Goal: Task Accomplishment & Management: Manage account settings

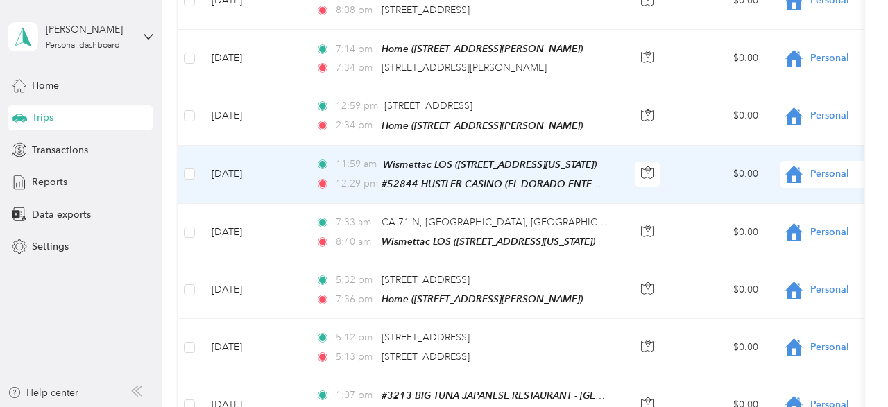
scroll to position [486, 0]
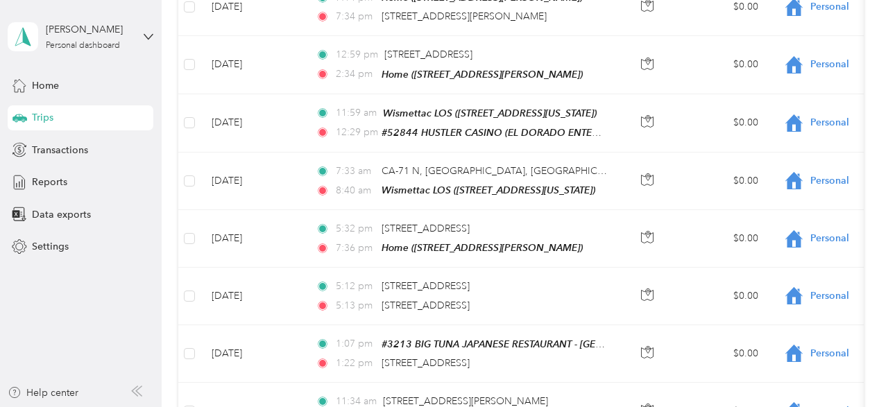
click at [71, 316] on aside "[PERSON_NAME] Personal dashboard Home Trips Transactions Reports Data exports S…" at bounding box center [81, 203] width 162 height 407
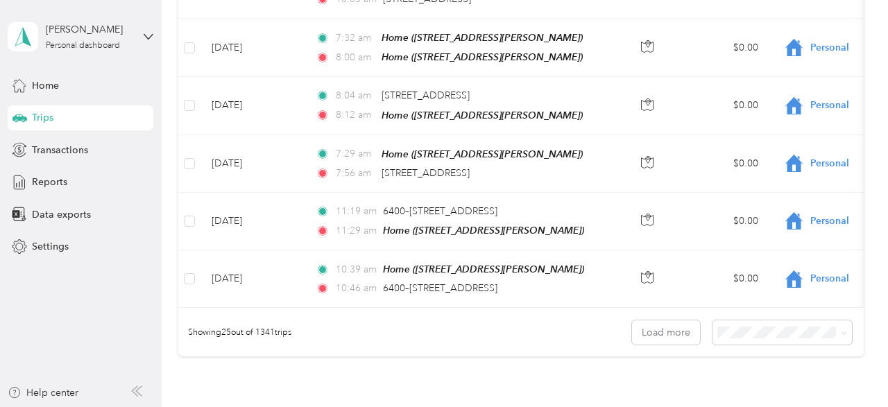
scroll to position [1387, 0]
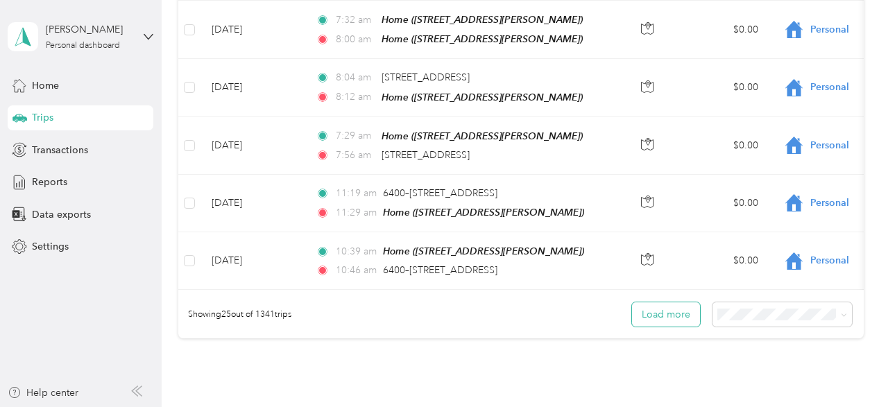
click at [682, 302] on button "Load more" at bounding box center [666, 314] width 68 height 24
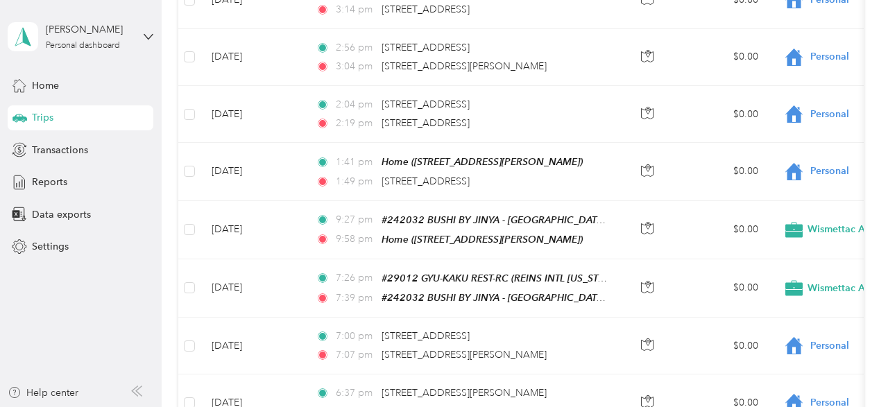
scroll to position [2220, 0]
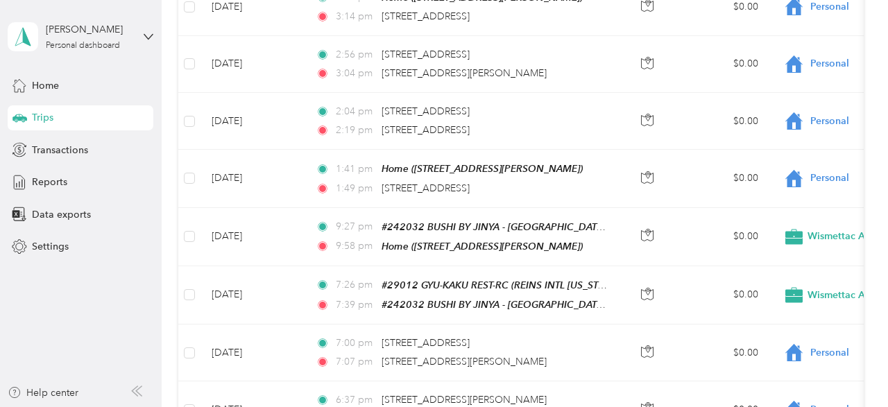
drag, startPoint x: 62, startPoint y: 315, endPoint x: 335, endPoint y: 295, distance: 274.0
click at [61, 315] on aside "[PERSON_NAME] Personal dashboard Home Trips Transactions Reports Data exports S…" at bounding box center [81, 203] width 162 height 407
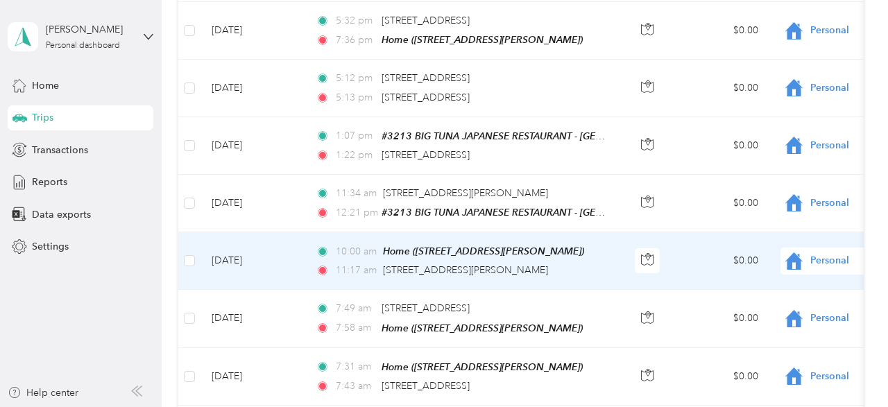
scroll to position [486, 0]
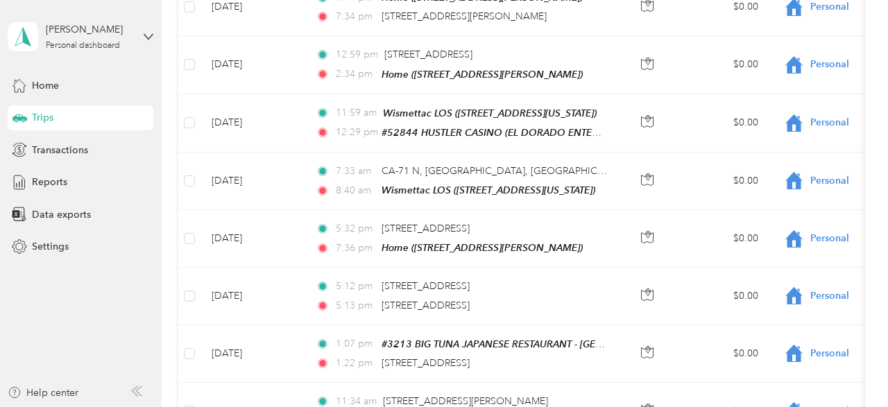
click at [97, 322] on aside "[PERSON_NAME] Personal dashboard Home Trips Transactions Reports Data exports S…" at bounding box center [81, 203] width 162 height 407
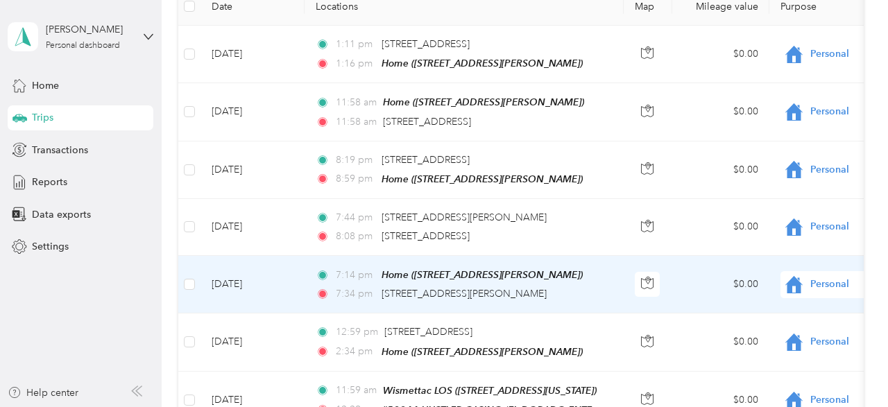
scroll to position [277, 0]
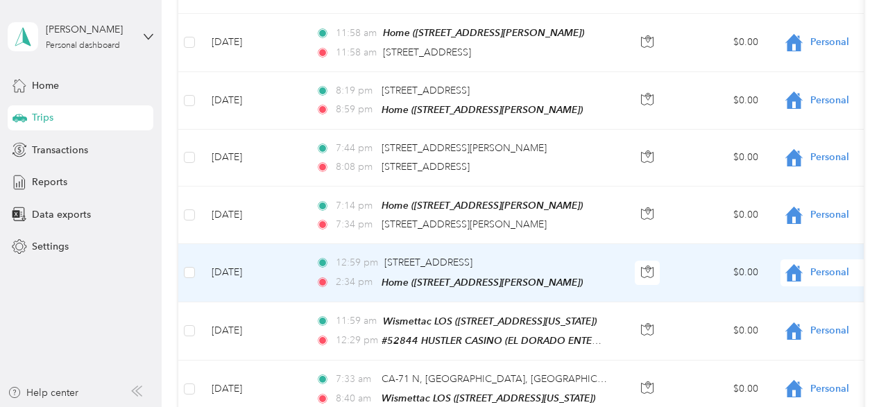
click at [819, 271] on span "Personal" at bounding box center [873, 272] width 127 height 15
click at [797, 291] on span "Wismettac Asian Foods" at bounding box center [815, 296] width 128 height 15
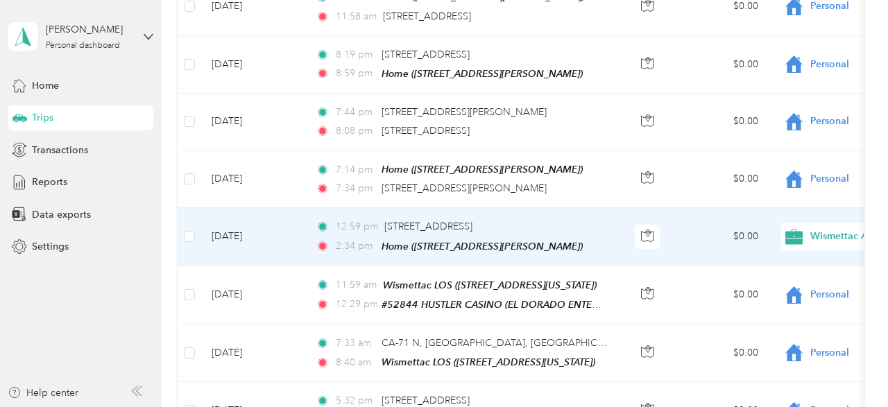
scroll to position [347, 0]
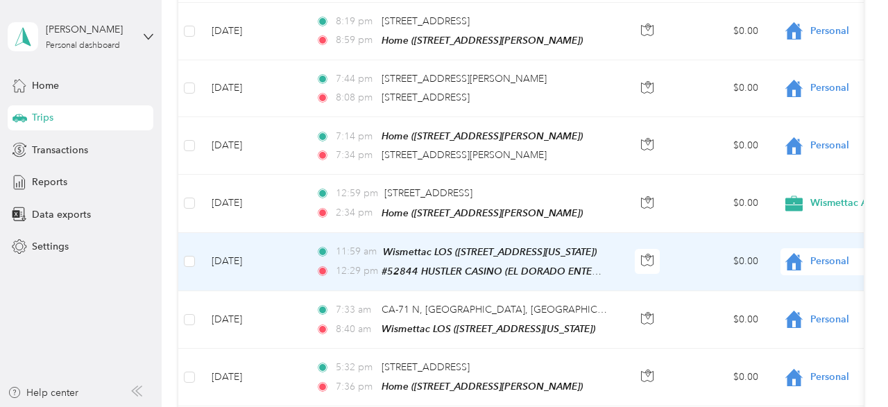
click at [835, 254] on span "Personal" at bounding box center [873, 261] width 127 height 15
click at [783, 282] on span "Wismettac Asian Foods" at bounding box center [815, 284] width 128 height 15
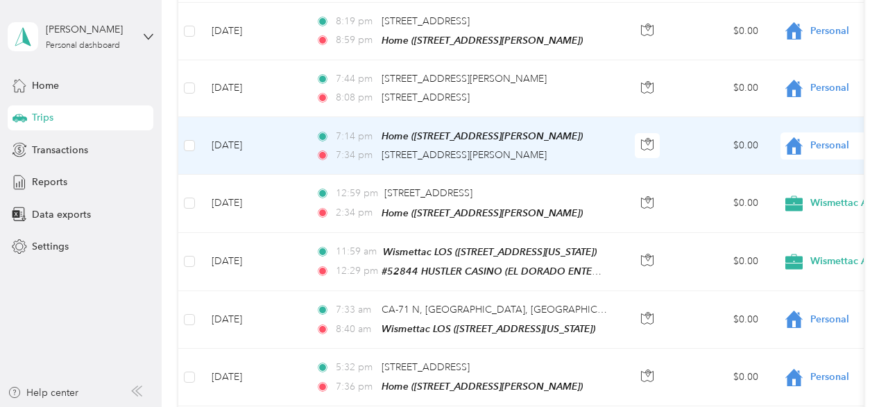
click at [685, 152] on td "$0.00" at bounding box center [720, 146] width 97 height 58
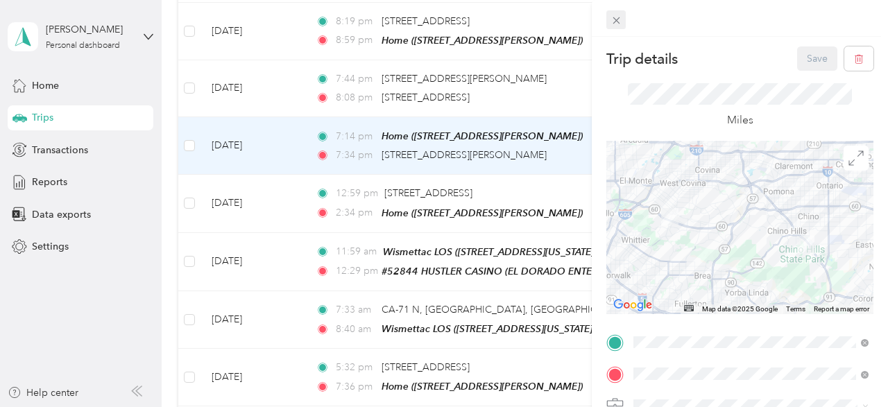
click at [617, 22] on icon at bounding box center [616, 21] width 12 height 12
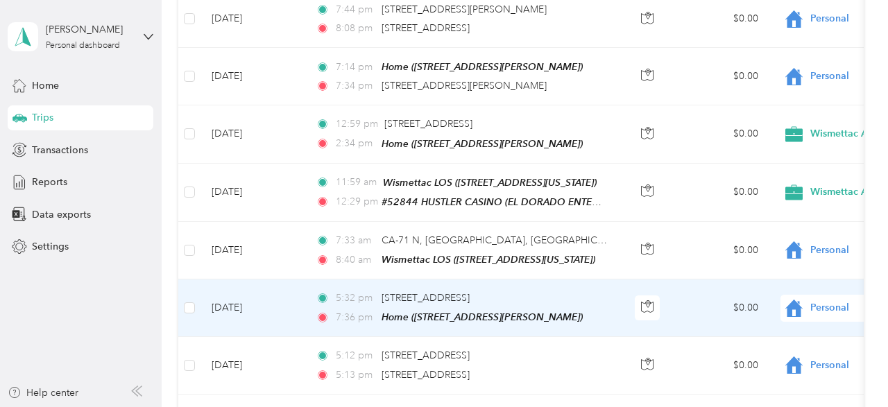
scroll to position [486, 0]
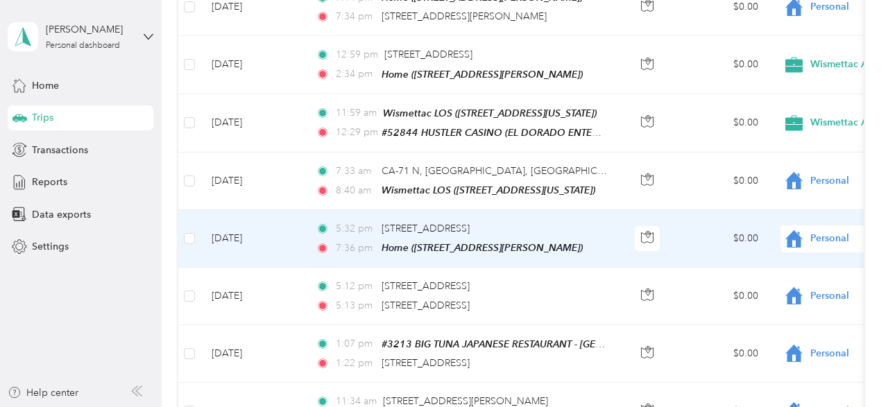
click at [834, 231] on span "Personal" at bounding box center [873, 238] width 127 height 15
click at [777, 261] on span "Wismettac Asian Foods" at bounding box center [815, 258] width 128 height 15
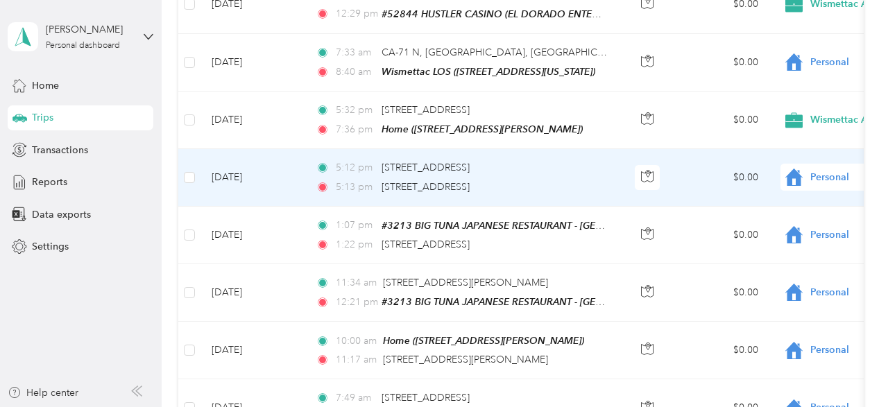
scroll to position [624, 0]
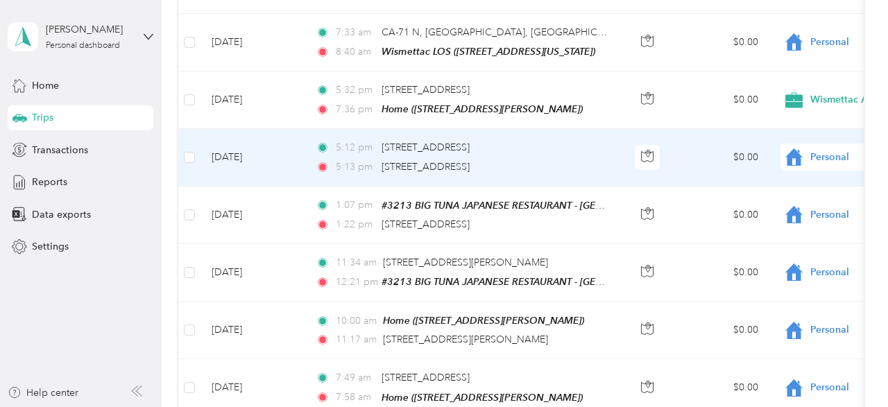
click at [838, 150] on span "Personal" at bounding box center [873, 157] width 127 height 15
click at [789, 178] on span "Wismettac Asian Foods" at bounding box center [815, 176] width 128 height 15
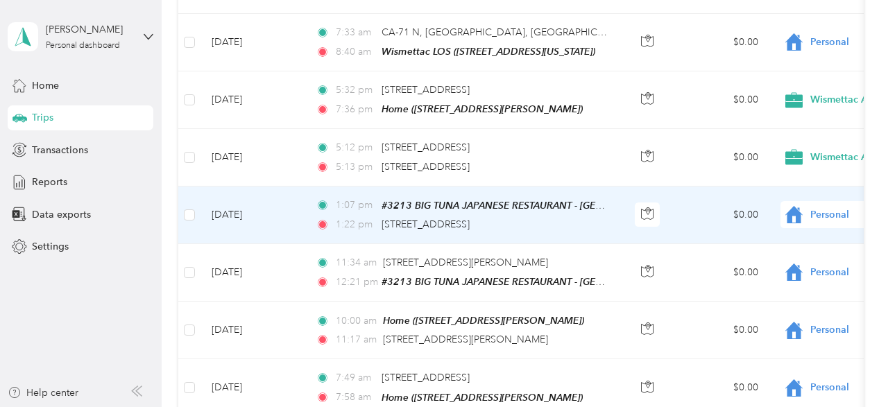
click at [832, 201] on div "Personal" at bounding box center [866, 214] width 172 height 27
click at [774, 238] on span "Wismettac Asian Foods" at bounding box center [815, 233] width 128 height 15
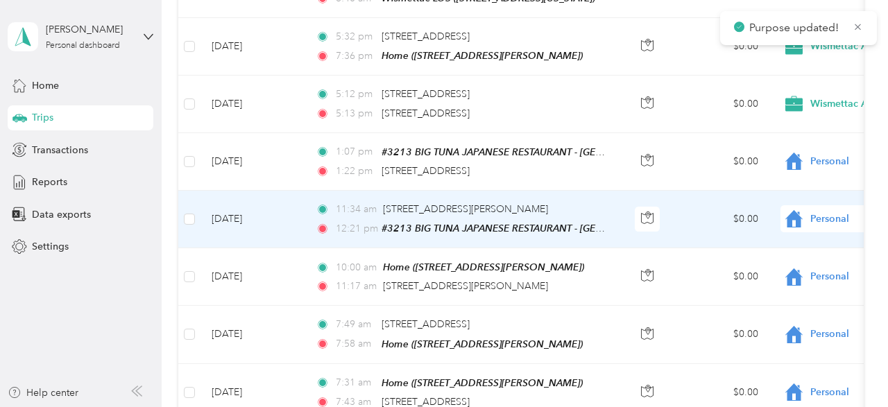
scroll to position [694, 0]
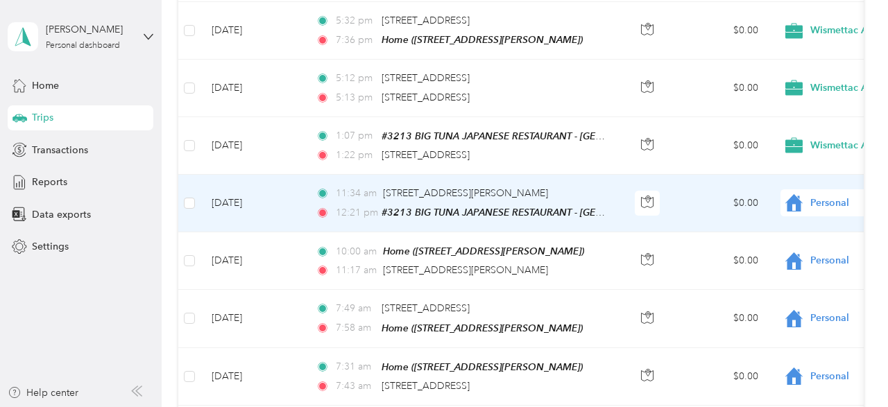
click at [817, 196] on span "Personal" at bounding box center [873, 203] width 127 height 15
click at [797, 244] on span "Personal" at bounding box center [807, 248] width 112 height 15
click at [828, 196] on span "Personal" at bounding box center [873, 203] width 127 height 15
click at [807, 220] on span "Wismettac Asian Foods" at bounding box center [815, 221] width 128 height 15
click at [818, 196] on span "Personal" at bounding box center [873, 203] width 127 height 15
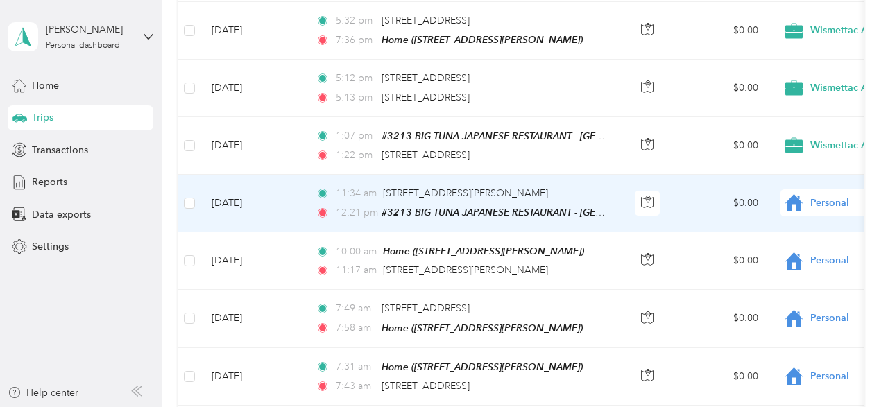
click at [809, 221] on span "Wismettac Asian Foods" at bounding box center [815, 221] width 128 height 15
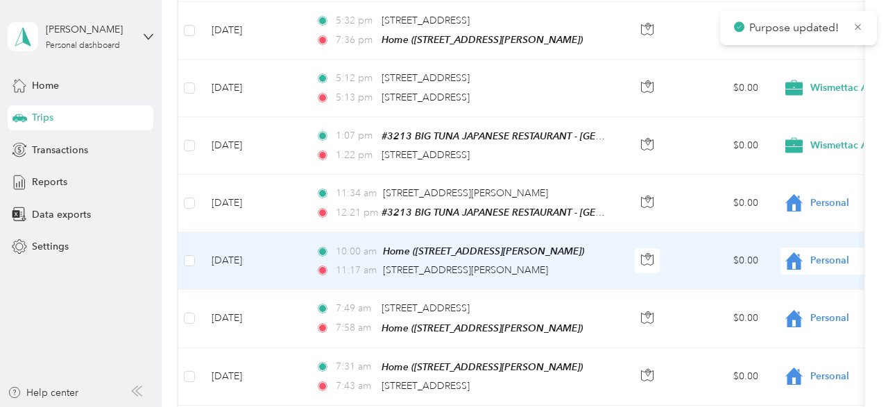
click at [837, 253] on span "Personal" at bounding box center [873, 260] width 127 height 15
click at [798, 281] on span "Wismettac Asian Foods" at bounding box center [815, 278] width 128 height 15
click at [826, 253] on span "Personal" at bounding box center [873, 260] width 127 height 15
click at [780, 282] on span "Wismettac Asian Foods" at bounding box center [815, 278] width 128 height 15
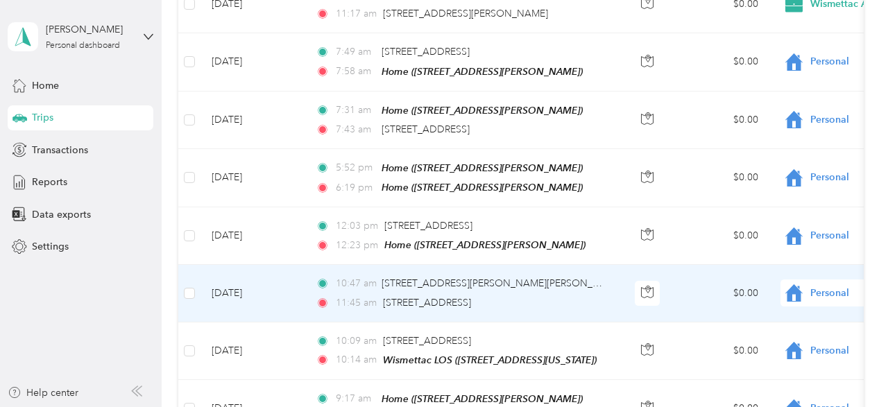
scroll to position [971, 0]
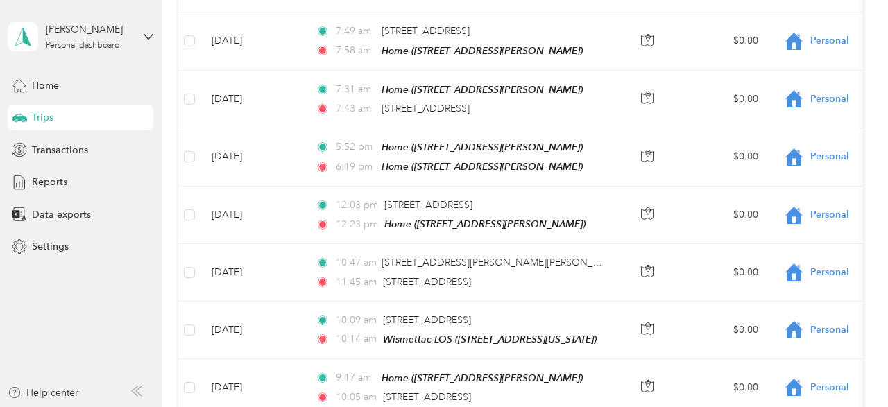
click at [85, 298] on aside "[PERSON_NAME] Personal dashboard Home Trips Transactions Reports Data exports S…" at bounding box center [81, 203] width 162 height 407
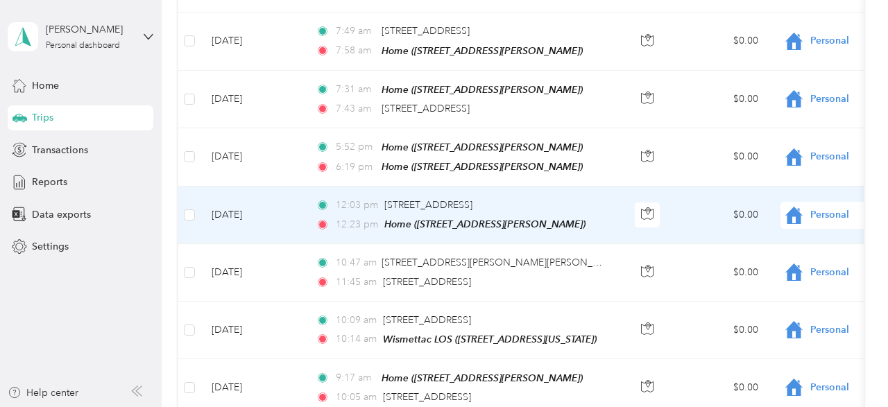
click at [814, 207] on span "Personal" at bounding box center [873, 214] width 127 height 15
click at [805, 227] on span "Wismettac Asian Foods" at bounding box center [815, 228] width 128 height 15
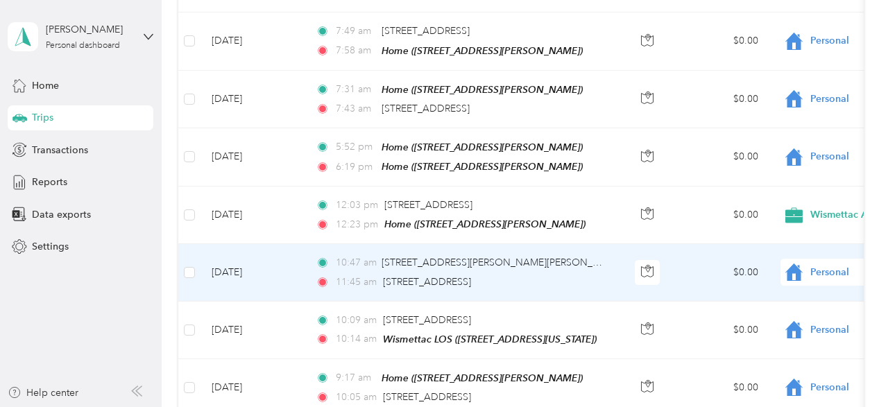
click at [818, 265] on span "Personal" at bounding box center [873, 272] width 127 height 15
click at [818, 281] on span "Wismettac Asian Foods" at bounding box center [815, 284] width 128 height 15
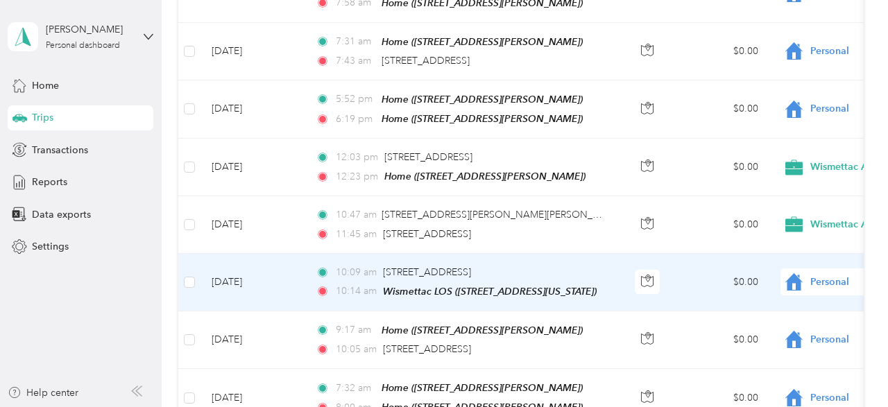
scroll to position [1040, 0]
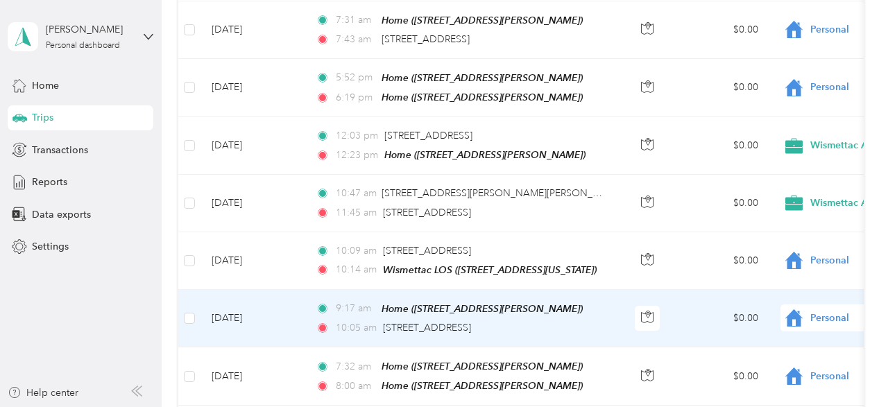
click at [843, 311] on span "Personal" at bounding box center [873, 318] width 127 height 15
click at [787, 334] on span "Wismettac Asian Foods" at bounding box center [802, 328] width 153 height 17
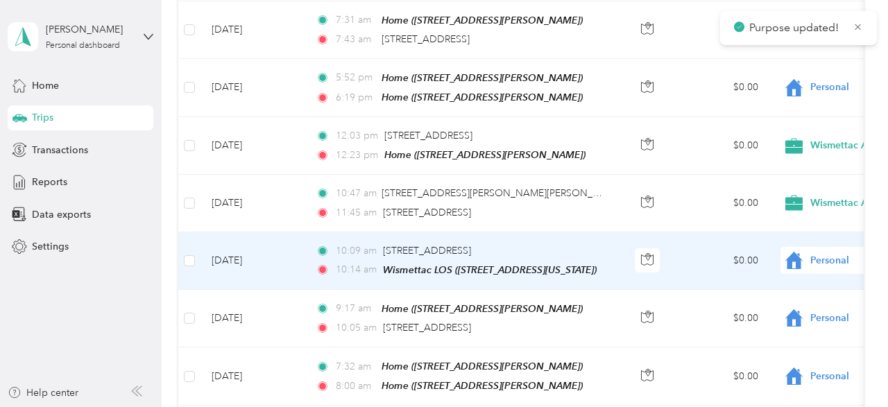
click at [825, 255] on div "Personal" at bounding box center [866, 260] width 172 height 27
click at [812, 274] on span "Wismettac Asian Foods" at bounding box center [815, 271] width 128 height 15
click at [816, 253] on span "Personal" at bounding box center [873, 260] width 127 height 15
click at [779, 270] on span "Wismettac Asian Foods" at bounding box center [815, 272] width 128 height 15
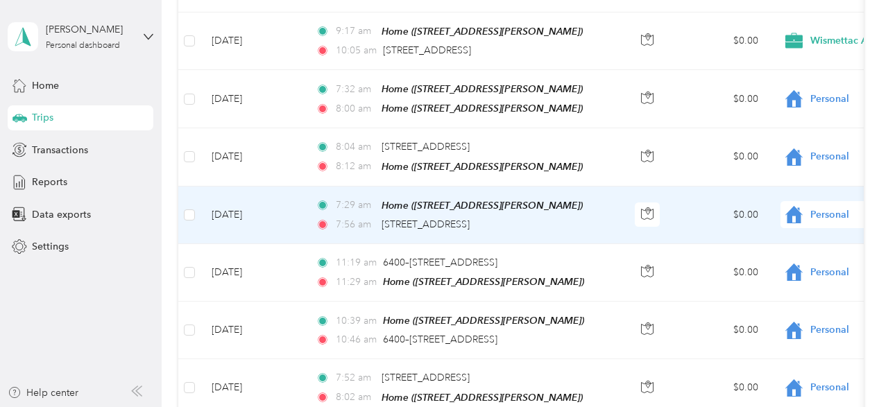
scroll to position [1387, 0]
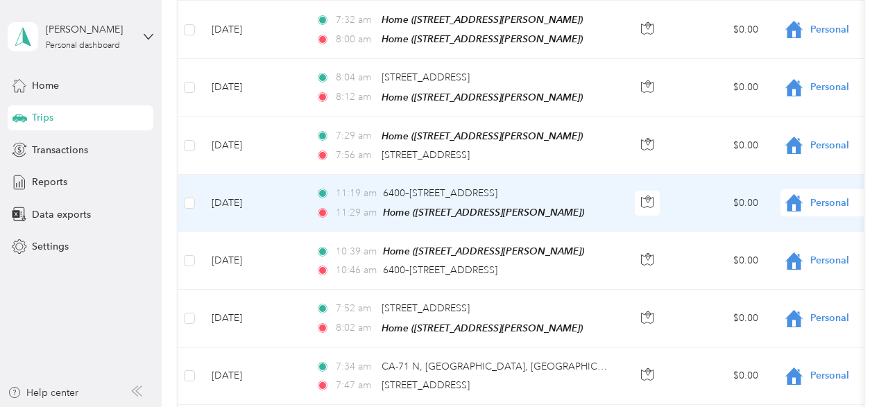
click at [682, 178] on td "$0.00" at bounding box center [720, 204] width 97 height 58
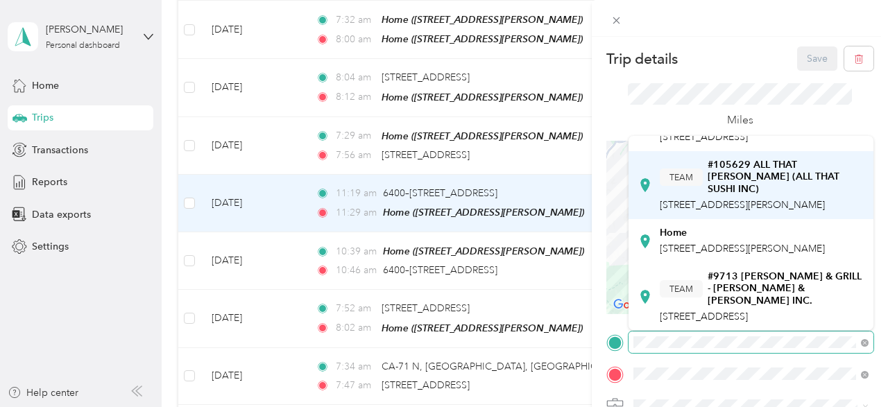
scroll to position [139, 0]
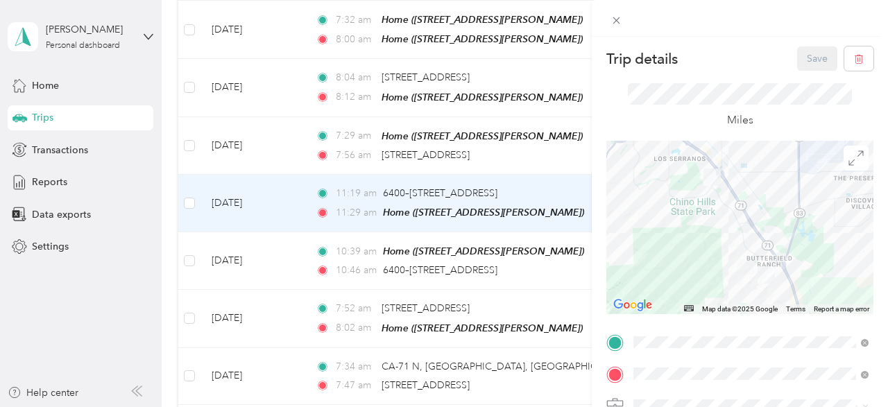
click at [704, 253] on span "[STREET_ADDRESS]" at bounding box center [704, 247] width 88 height 12
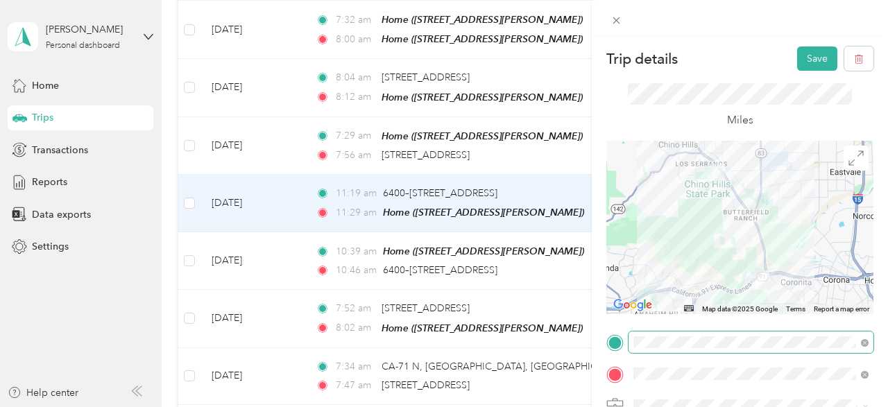
scroll to position [69, 0]
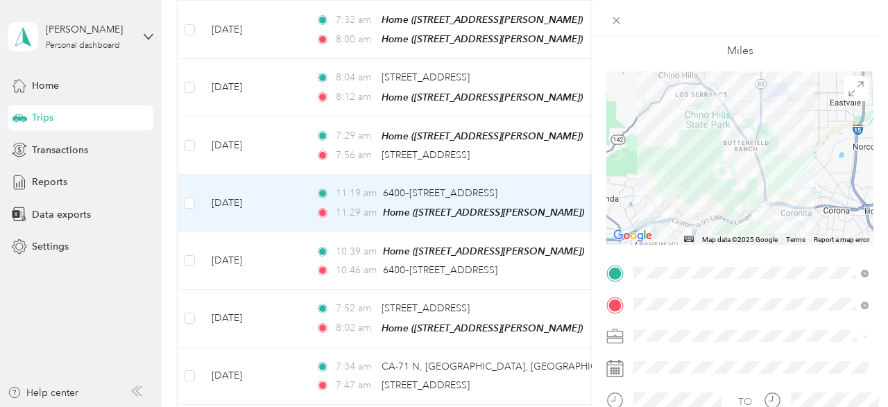
click at [735, 173] on span "[STREET_ADDRESS][PERSON_NAME]" at bounding box center [742, 179] width 165 height 12
drag, startPoint x: 697, startPoint y: 363, endPoint x: 698, endPoint y: 352, distance: 11.2
click at [697, 363] on span "Wismettac Asian Foods" at bounding box center [689, 360] width 102 height 12
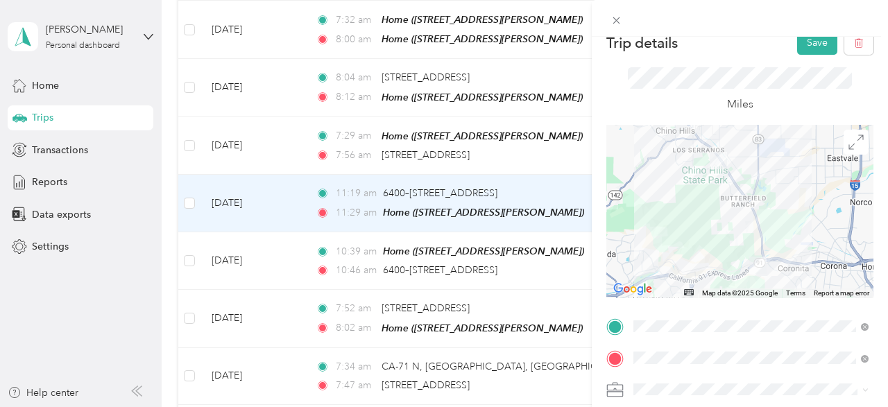
scroll to position [0, 0]
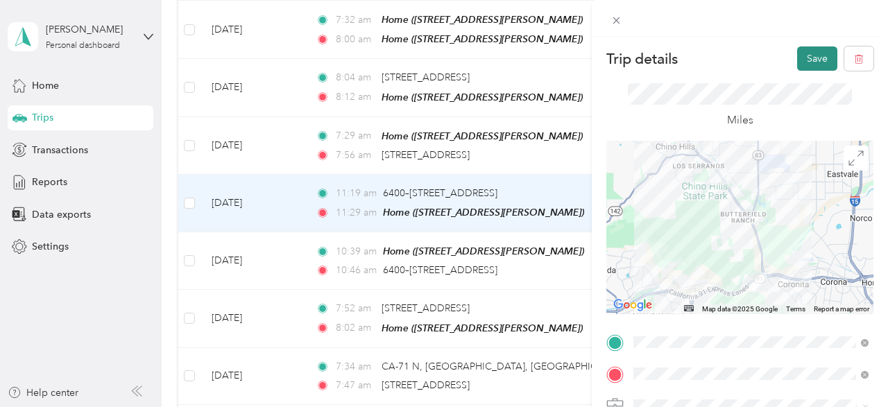
click at [814, 63] on button "Save" at bounding box center [817, 58] width 40 height 24
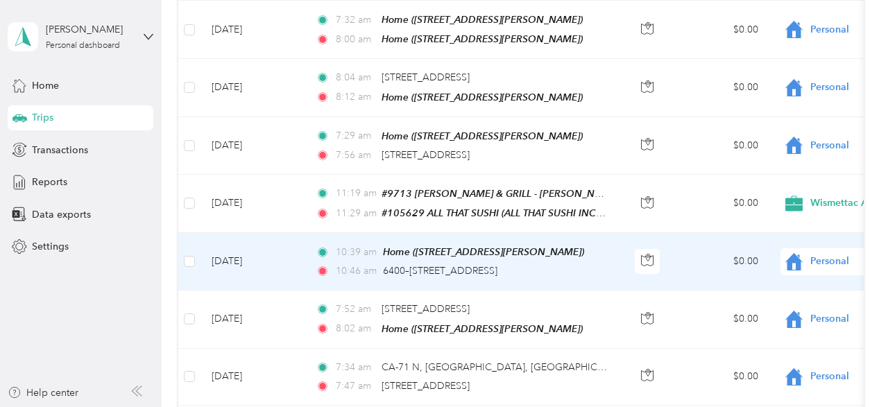
click at [701, 241] on td "$0.00" at bounding box center [720, 262] width 97 height 58
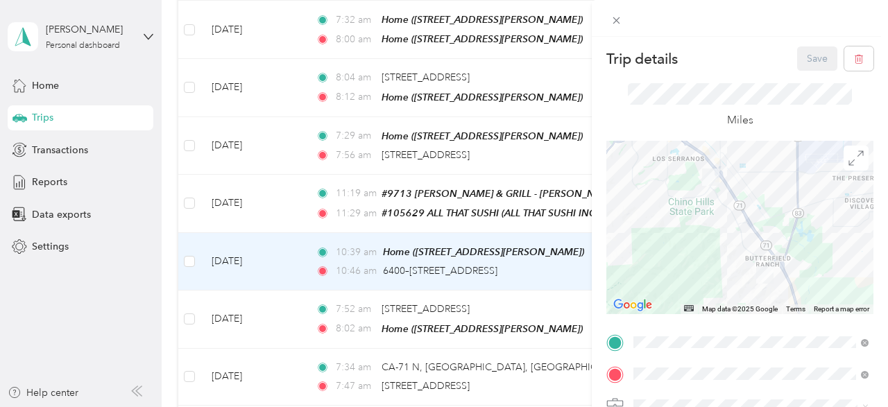
click at [696, 195] on div "TEAM #105629 ALL THAT [PERSON_NAME] (ALL THAT SUSHI INC)" at bounding box center [762, 190] width 204 height 37
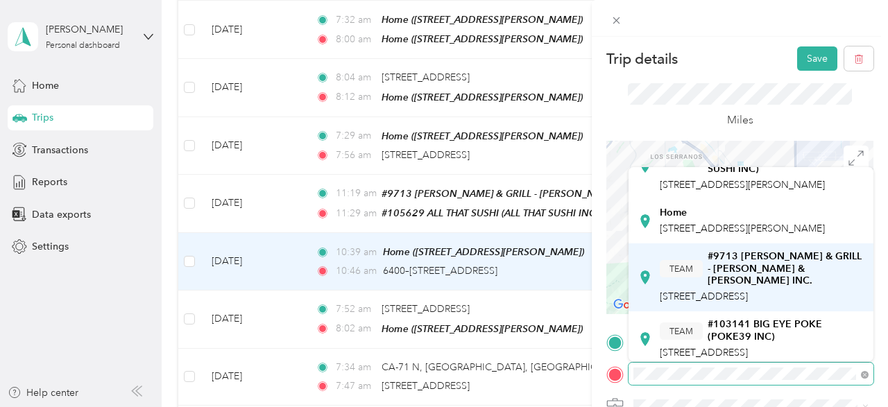
scroll to position [139, 0]
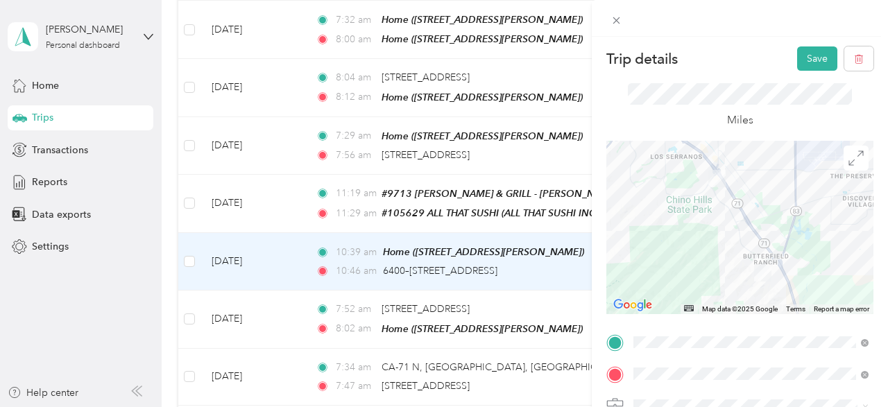
click at [726, 284] on span "[STREET_ADDRESS]" at bounding box center [704, 279] width 88 height 12
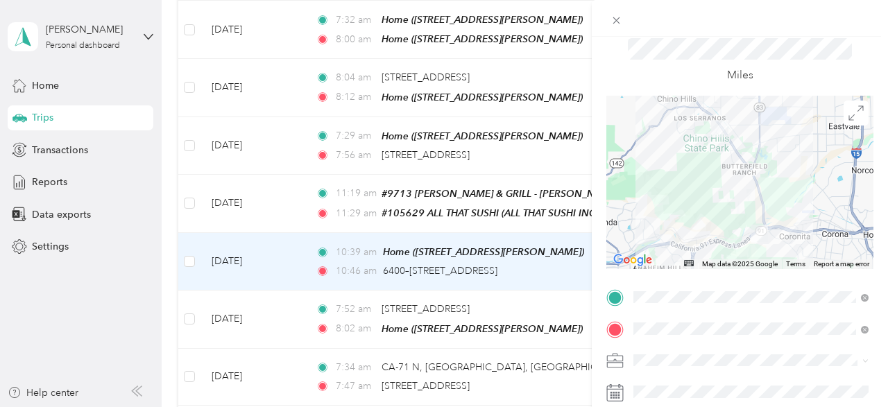
scroll to position [69, 0]
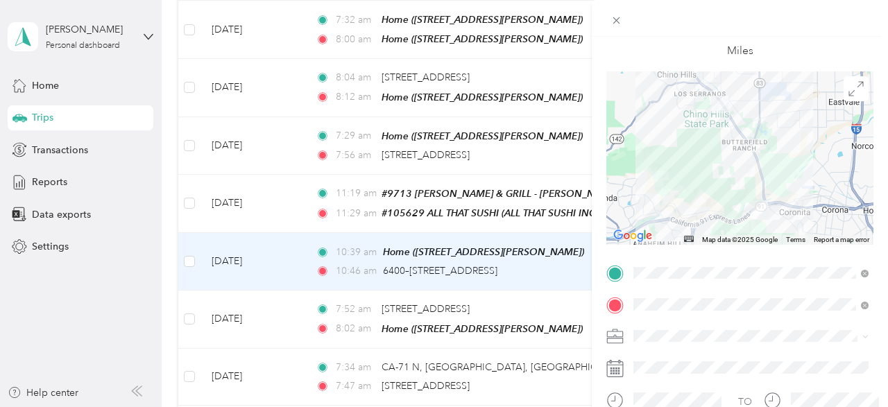
click at [692, 357] on span "Wismettac Asian Foods" at bounding box center [689, 356] width 102 height 12
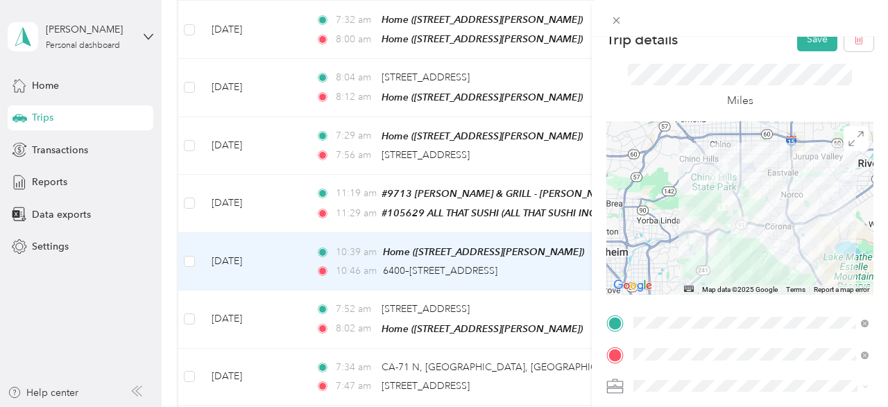
scroll to position [0, 0]
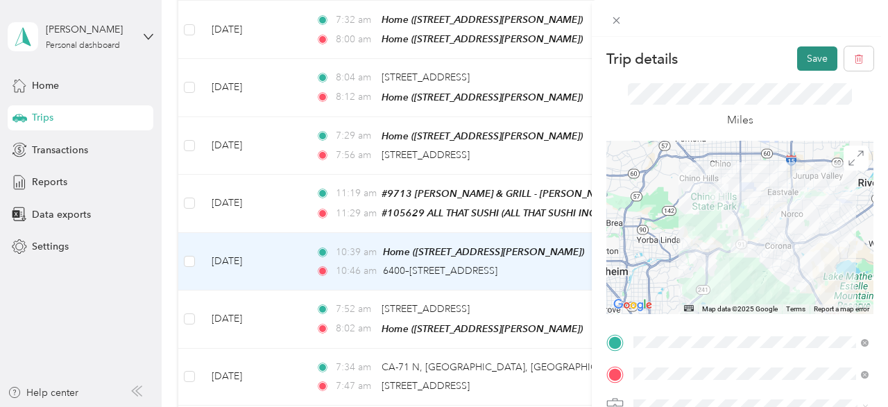
click at [807, 52] on button "Save" at bounding box center [817, 58] width 40 height 24
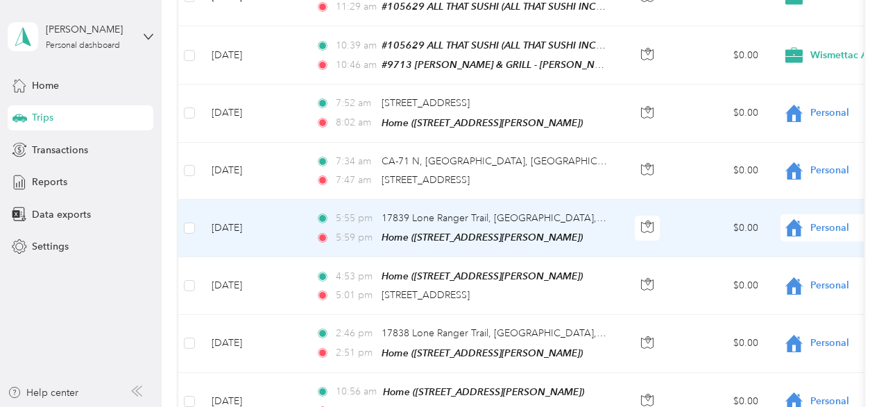
scroll to position [1595, 0]
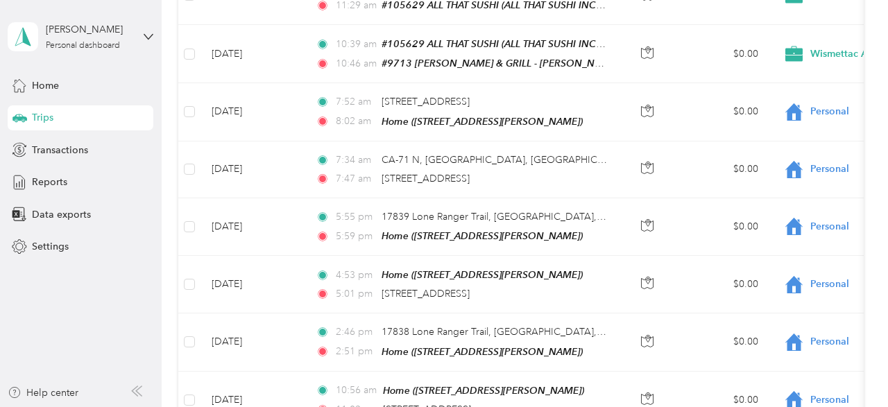
click at [57, 327] on aside "[PERSON_NAME] Personal dashboard Home Trips Transactions Reports Data exports S…" at bounding box center [81, 203] width 162 height 407
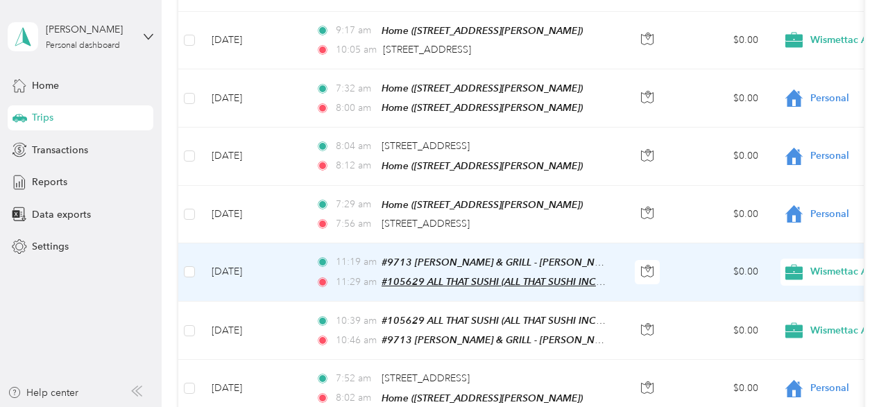
scroll to position [1318, 0]
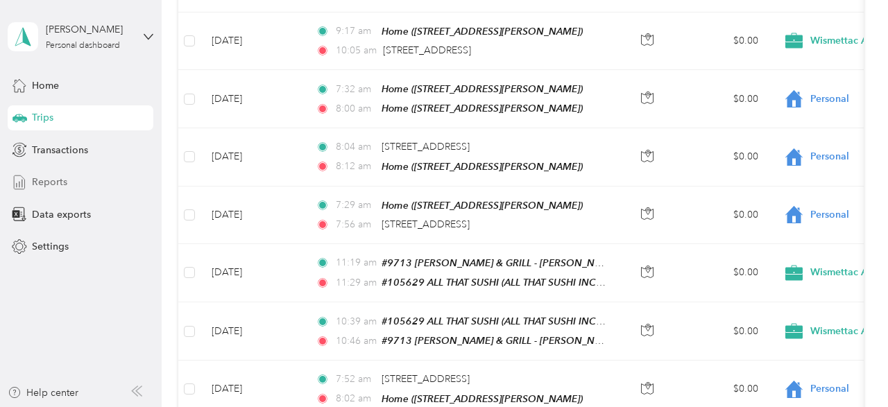
click at [49, 186] on span "Reports" at bounding box center [49, 182] width 35 height 15
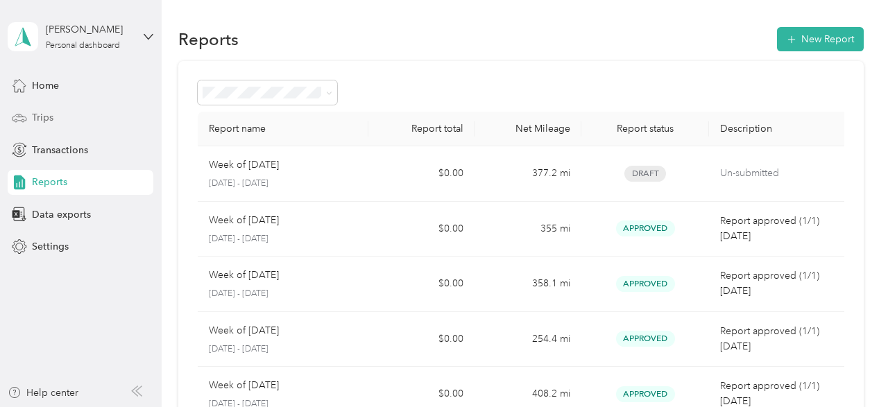
click at [52, 121] on span "Trips" at bounding box center [43, 117] width 22 height 15
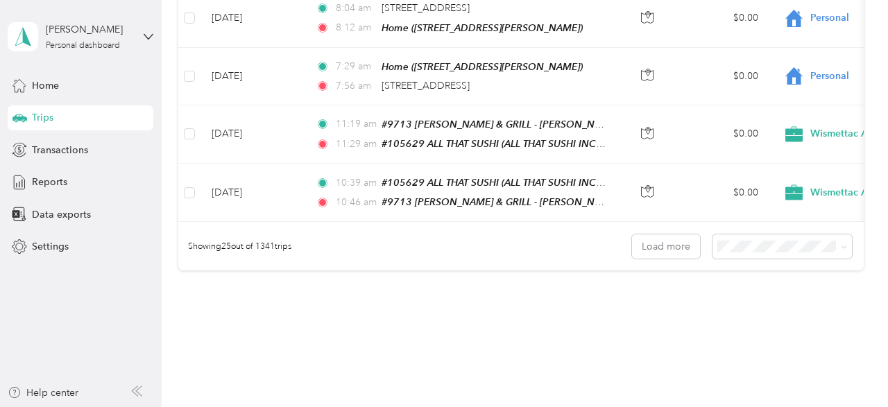
scroll to position [1486, 0]
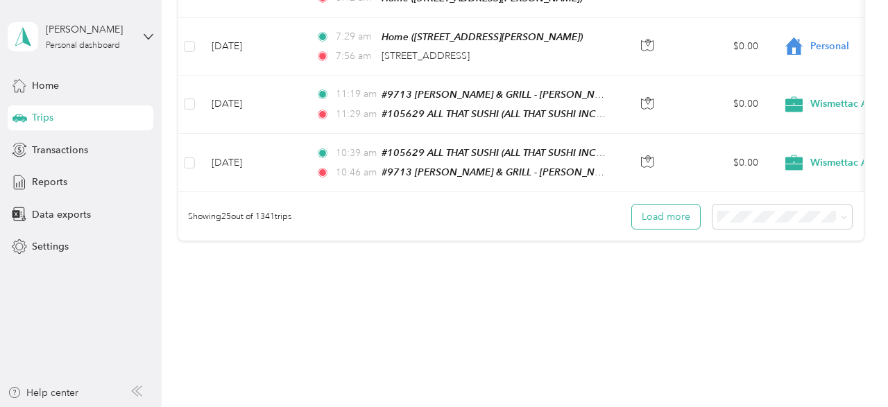
click at [658, 205] on button "Load more" at bounding box center [666, 217] width 68 height 24
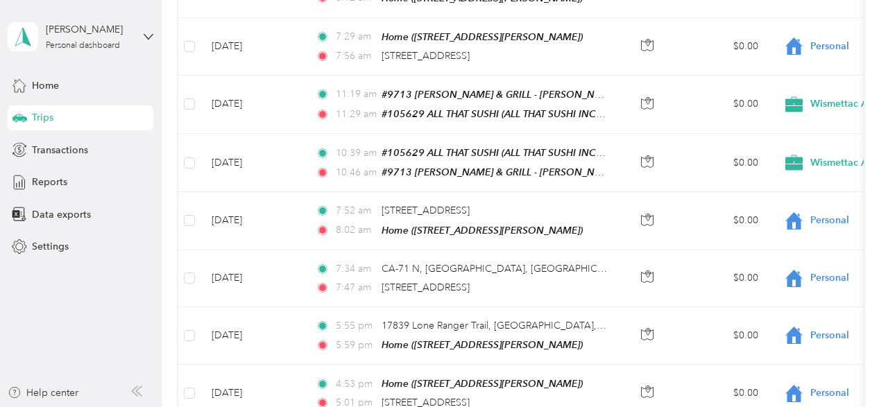
click at [53, 320] on aside "[PERSON_NAME] Personal dashboard Home Trips Transactions Reports Data exports S…" at bounding box center [81, 203] width 162 height 407
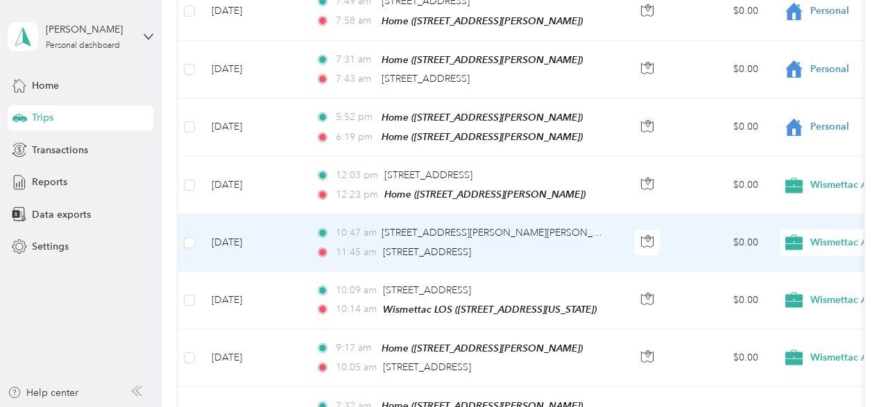
scroll to position [932, 0]
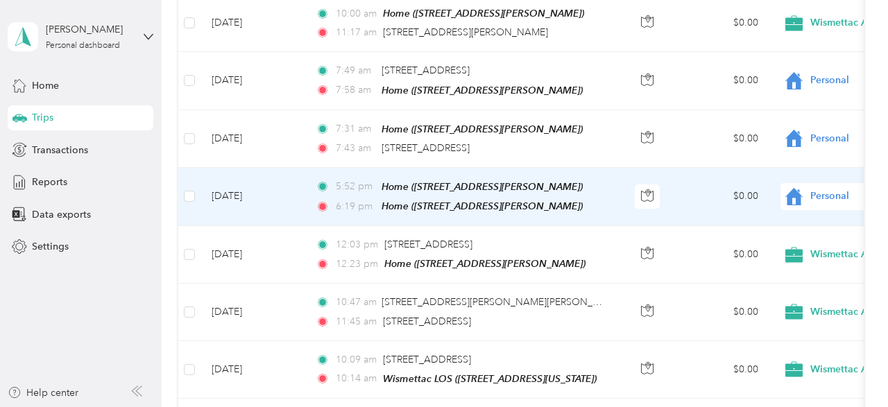
click at [710, 185] on td "$0.00" at bounding box center [720, 197] width 97 height 58
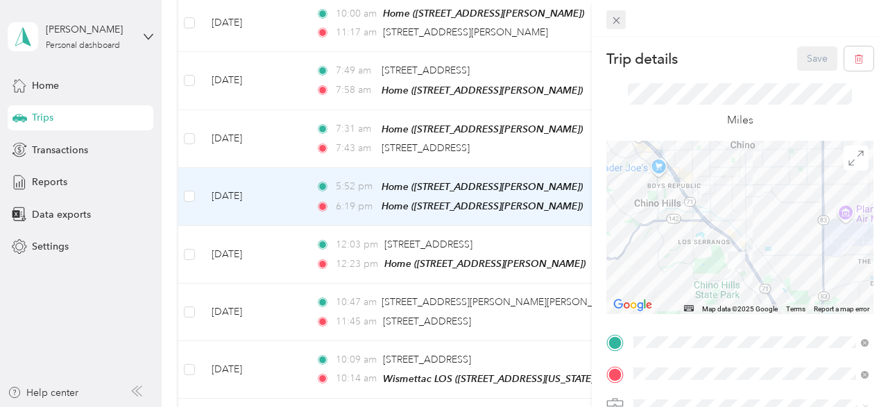
click at [619, 22] on icon at bounding box center [616, 21] width 12 height 12
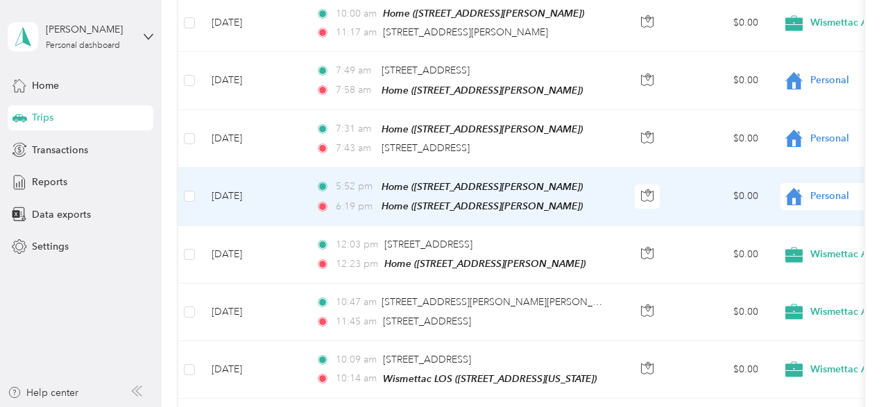
click at [683, 185] on td "$0.00" at bounding box center [720, 197] width 97 height 58
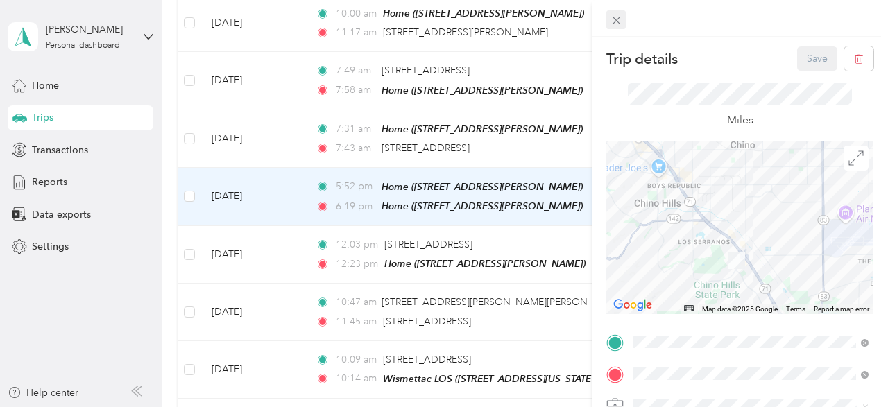
click at [614, 17] on icon at bounding box center [616, 21] width 12 height 12
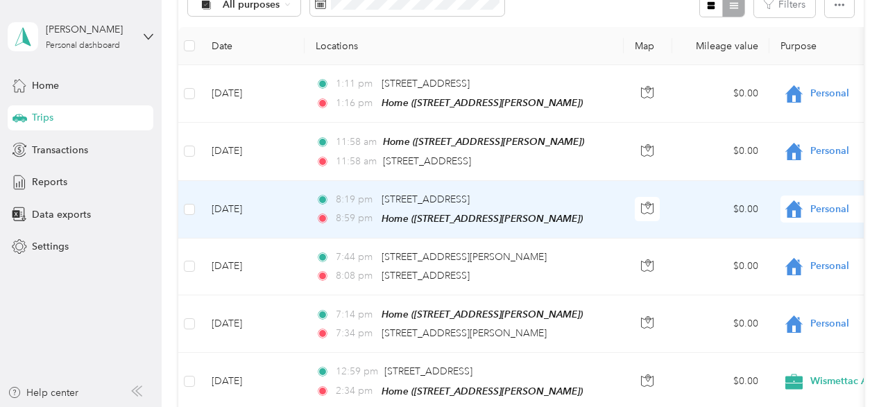
scroll to position [238, 0]
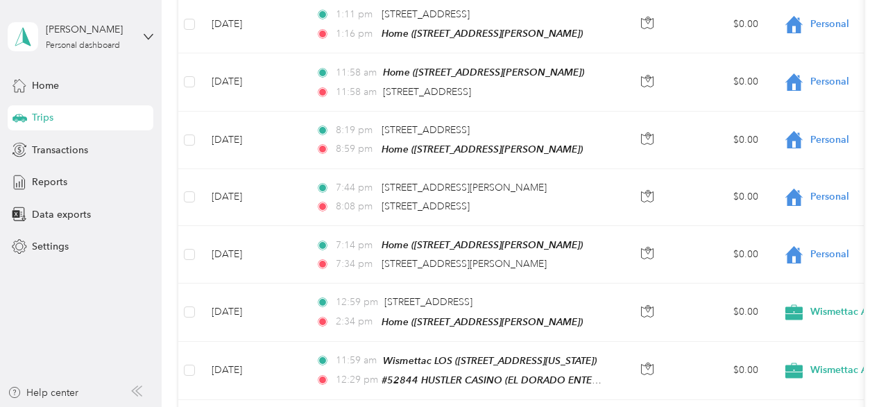
click at [27, 302] on aside "[PERSON_NAME] Personal dashboard Home Trips Transactions Reports Data exports S…" at bounding box center [81, 203] width 162 height 407
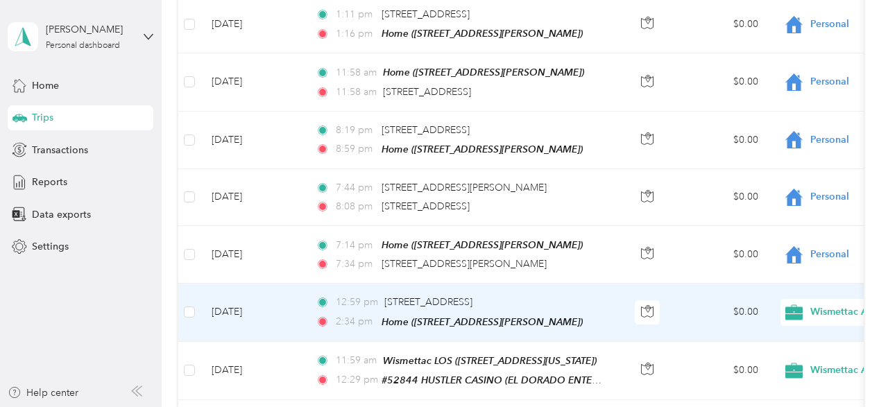
click at [687, 307] on td "$0.00" at bounding box center [720, 313] width 97 height 58
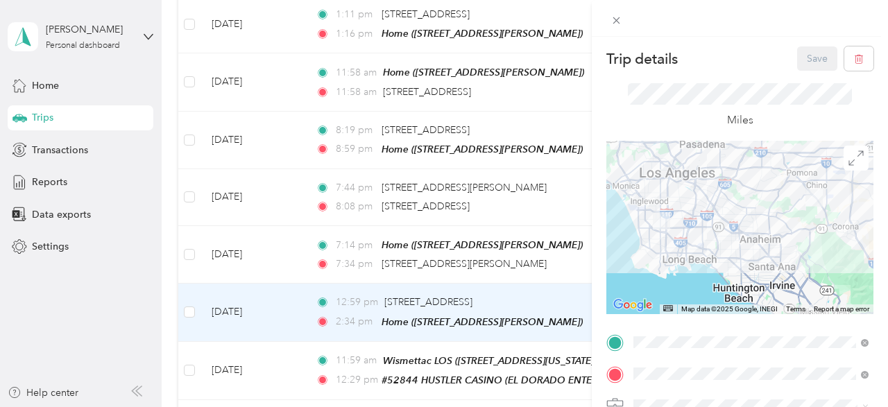
click at [717, 225] on strong "#105629 ALL THAT [PERSON_NAME] (ALL THAT SUSHI INC)" at bounding box center [786, 222] width 156 height 37
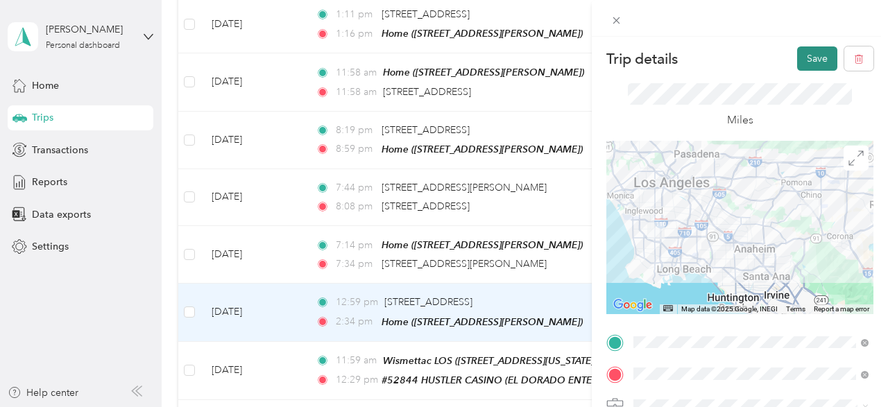
click at [808, 50] on button "Save" at bounding box center [817, 58] width 40 height 24
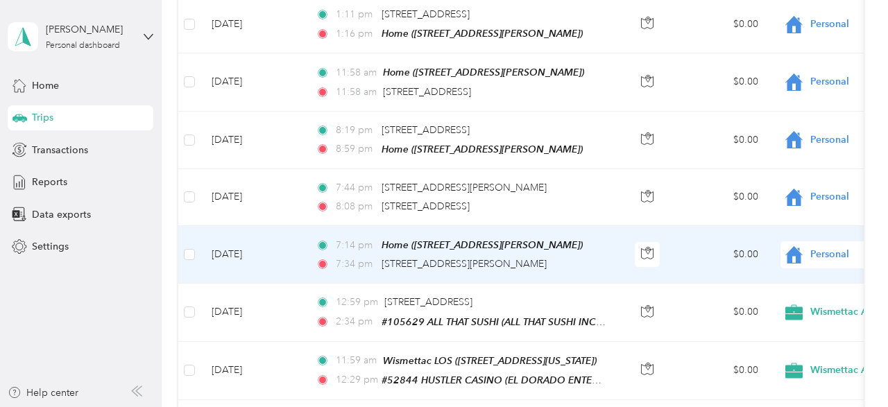
click at [703, 252] on td "$0.00" at bounding box center [720, 255] width 97 height 58
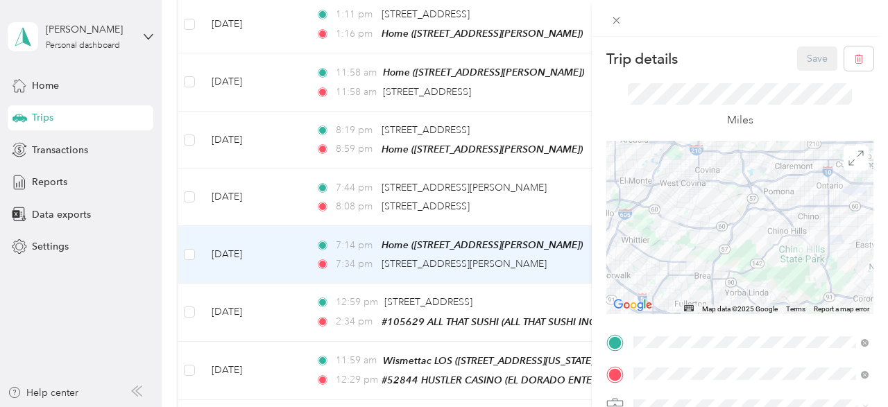
click at [723, 198] on div "TEAM #105629 ALL THAT [PERSON_NAME] (ALL THAT SUSHI INC) [STREET_ADDRESS][PERSO…" at bounding box center [762, 198] width 204 height 53
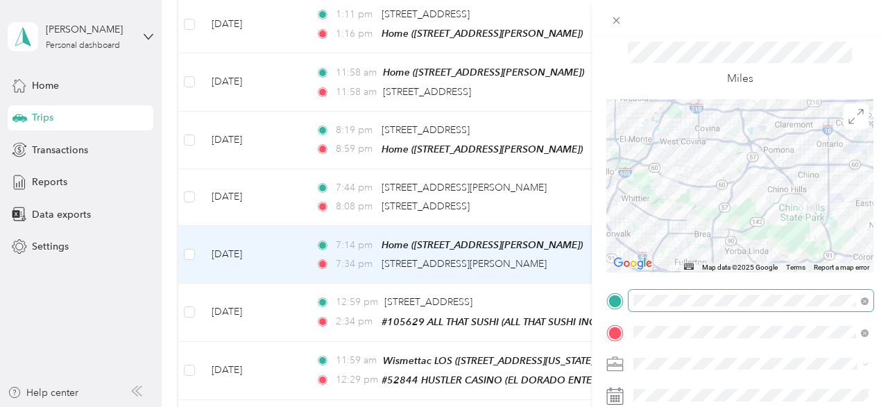
scroll to position [69, 0]
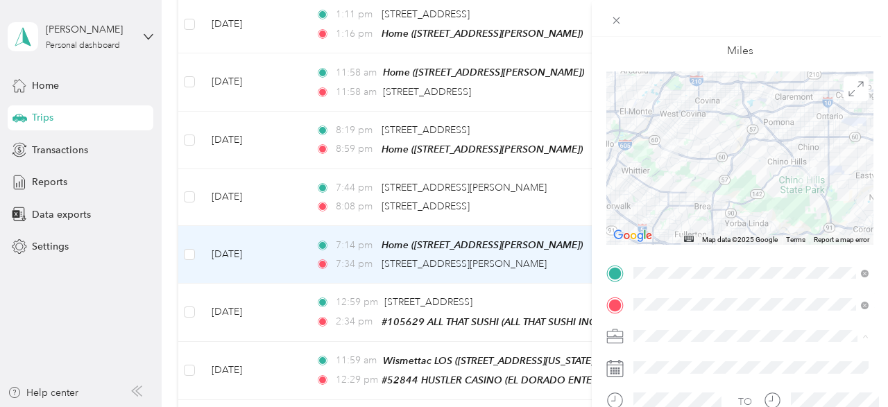
click at [671, 360] on span "Wismettac Asian Foods" at bounding box center [689, 360] width 102 height 12
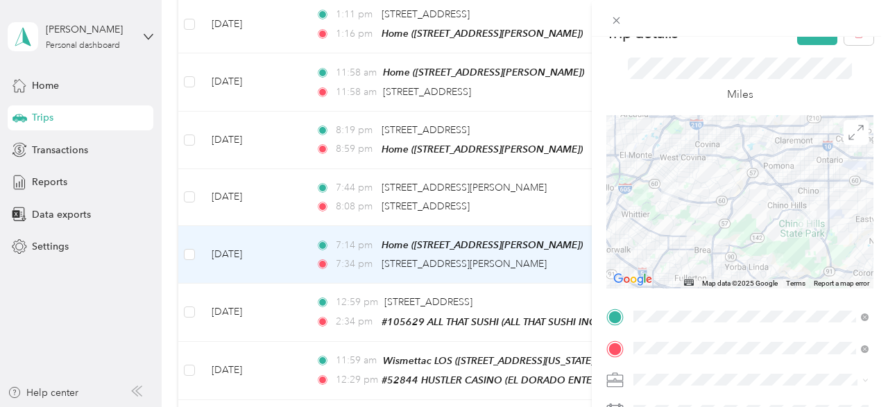
scroll to position [0, 0]
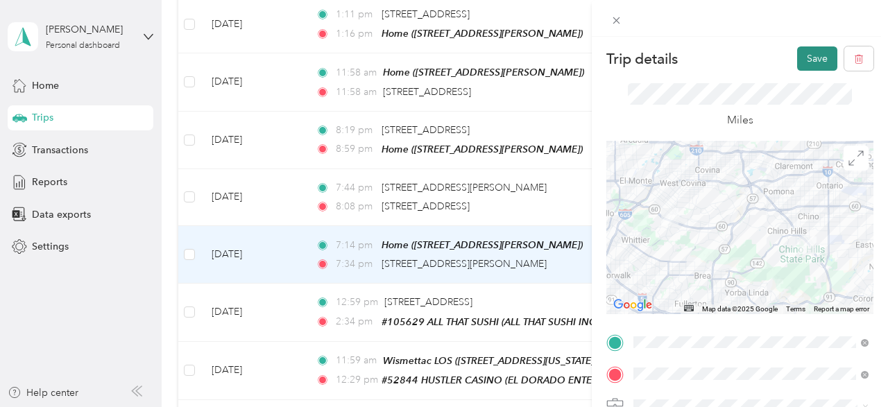
click at [807, 57] on button "Save" at bounding box center [817, 58] width 40 height 24
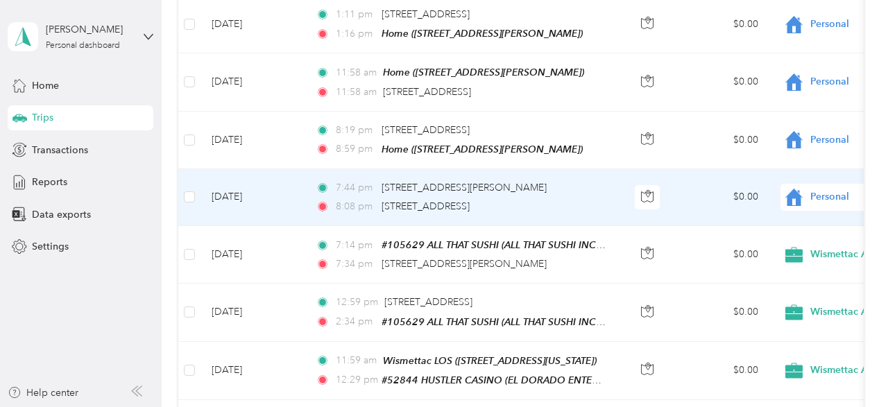
click at [699, 201] on td "$0.00" at bounding box center [720, 197] width 97 height 57
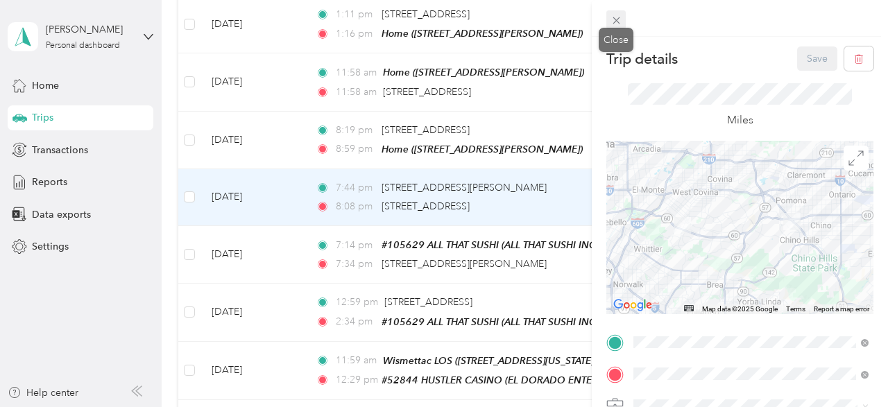
click at [619, 22] on icon at bounding box center [616, 21] width 12 height 12
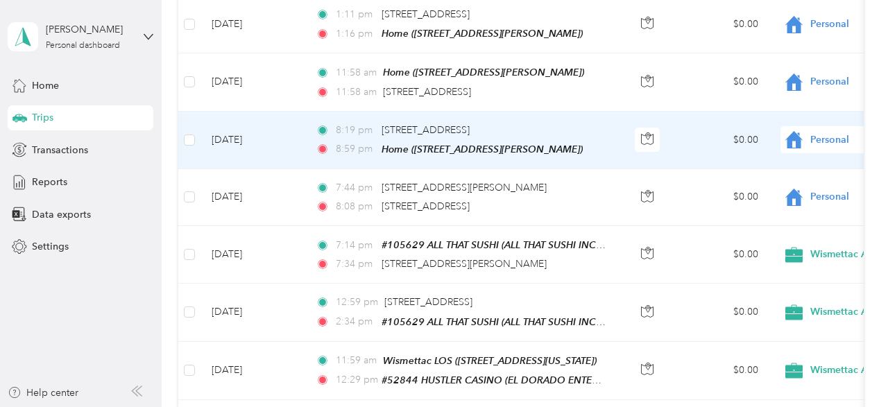
click at [691, 138] on td "$0.00" at bounding box center [720, 141] width 97 height 58
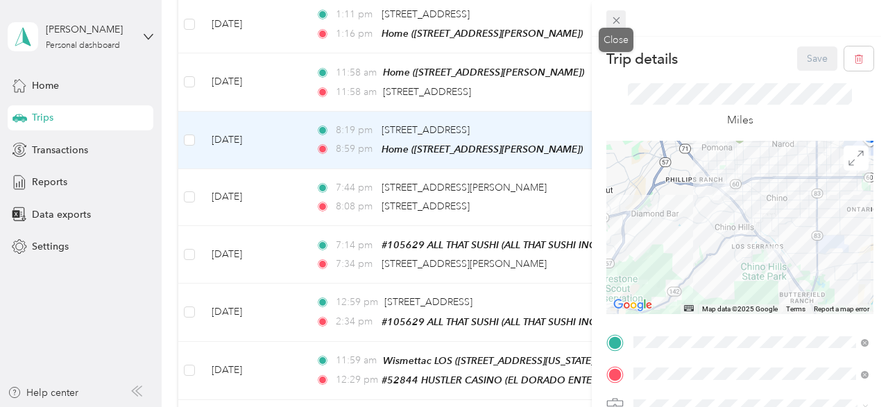
click at [617, 22] on icon at bounding box center [616, 21] width 12 height 12
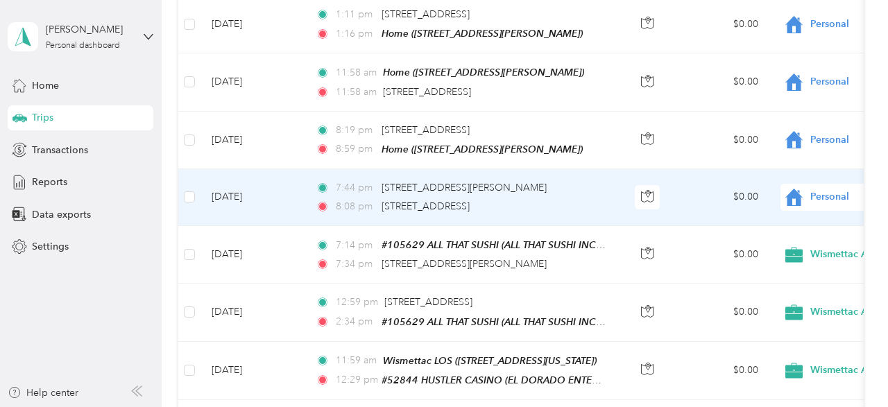
click at [685, 200] on td "$0.00" at bounding box center [720, 197] width 97 height 57
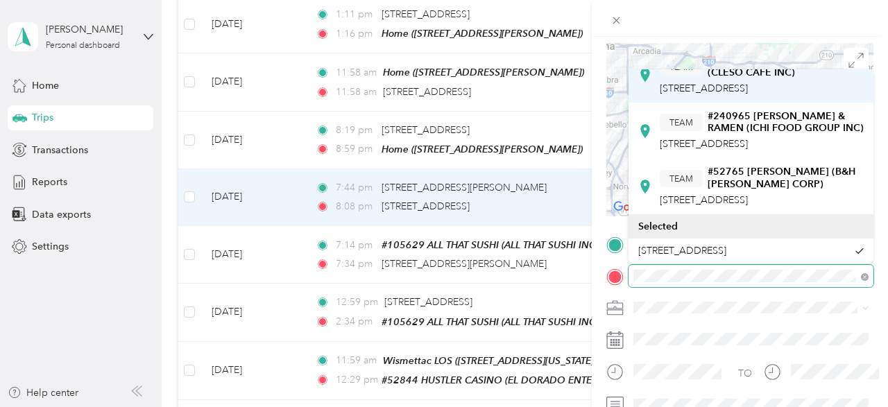
scroll to position [580, 0]
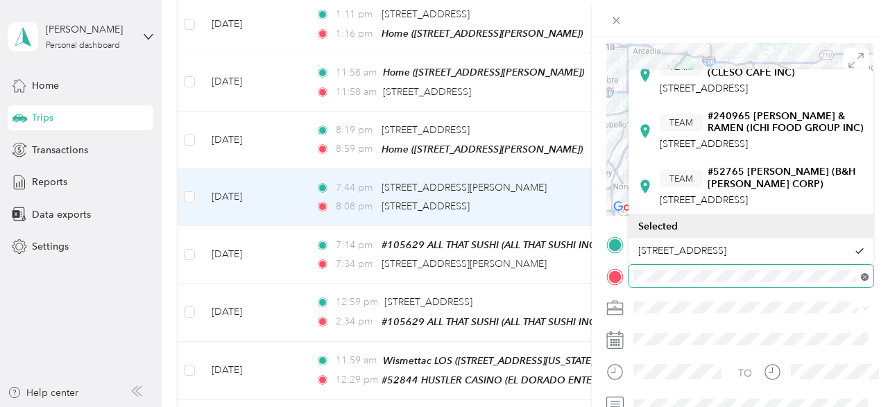
click at [863, 277] on icon at bounding box center [865, 277] width 8 height 8
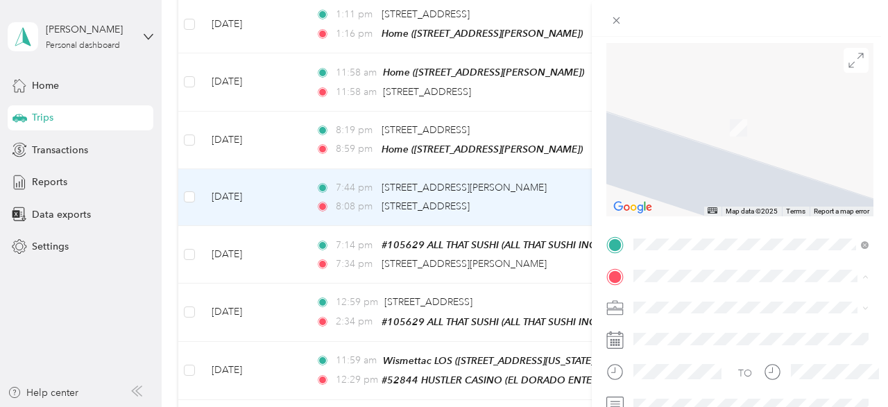
click at [680, 130] on div "Home [STREET_ADDRESS][PERSON_NAME]" at bounding box center [742, 119] width 165 height 29
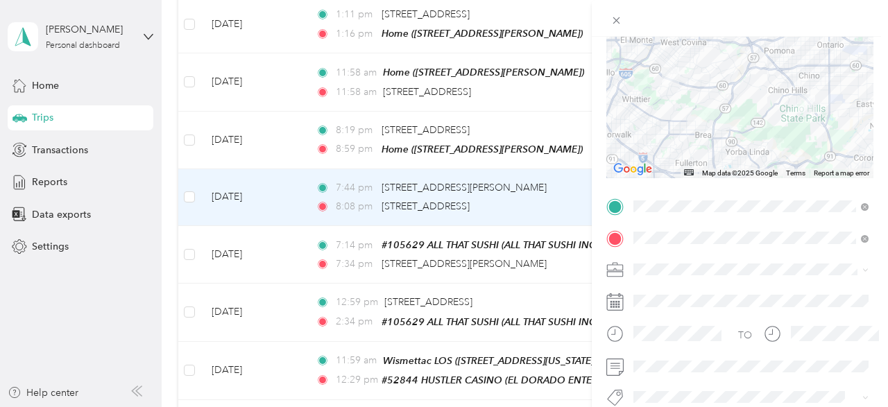
scroll to position [167, 0]
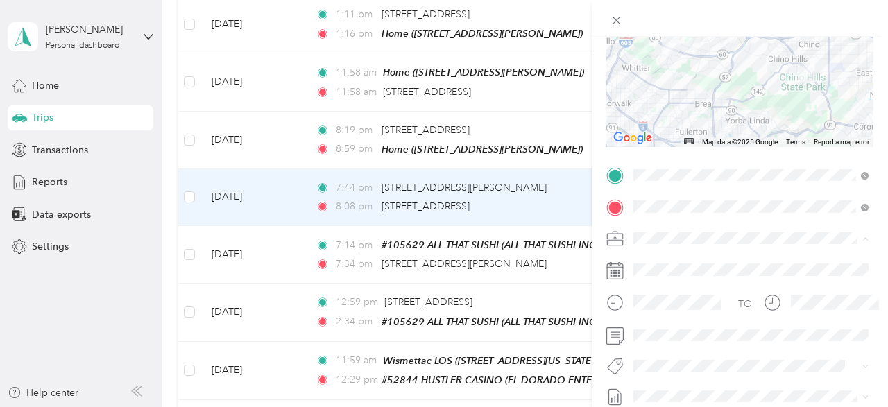
click at [675, 258] on span "Wismettac Asian Foods" at bounding box center [689, 263] width 102 height 12
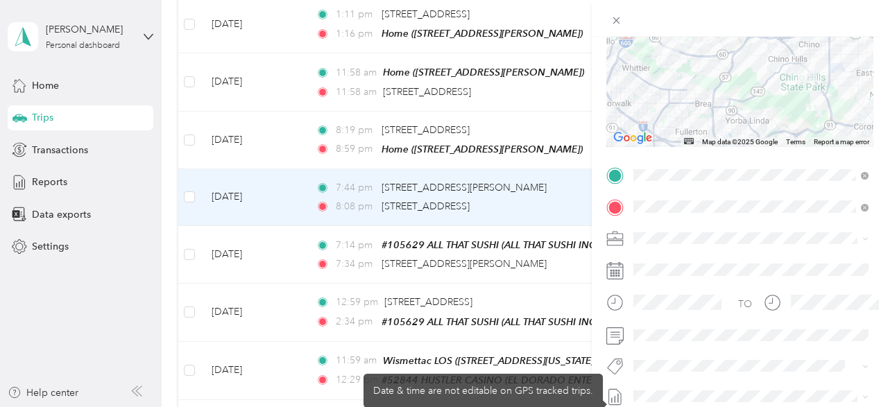
scroll to position [0, 0]
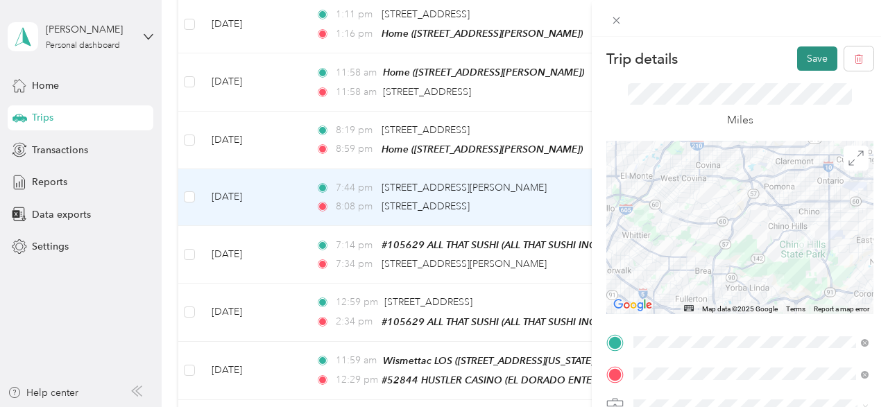
click at [813, 56] on button "Save" at bounding box center [817, 58] width 40 height 24
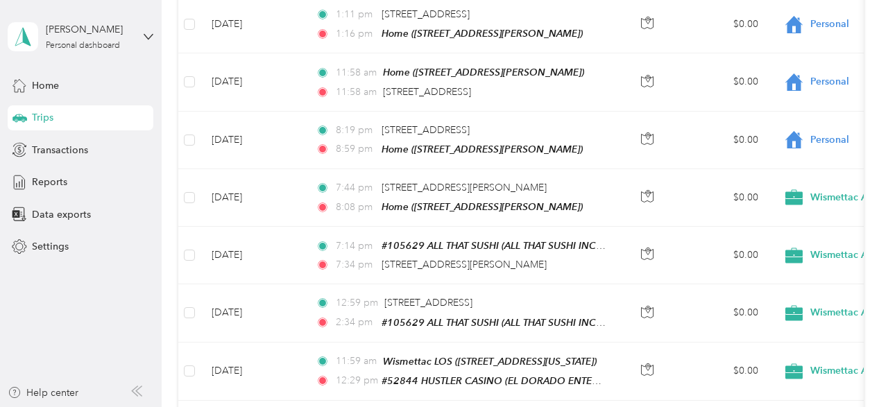
drag, startPoint x: 70, startPoint y: 185, endPoint x: 166, endPoint y: 186, distance: 95.7
click at [70, 186] on div "Reports" at bounding box center [81, 182] width 146 height 25
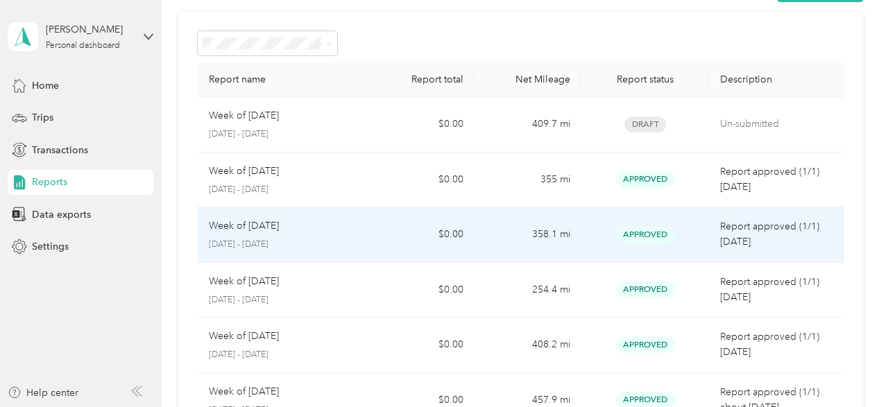
scroll to position [30, 0]
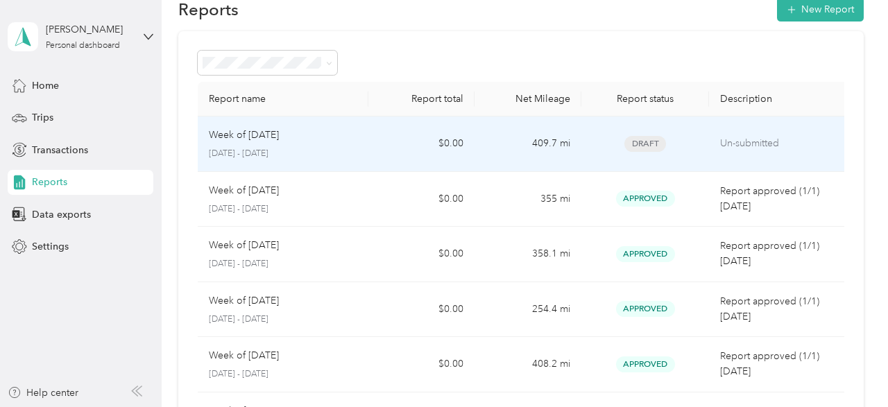
click at [478, 139] on td "409.7 mi" at bounding box center [527, 144] width 107 height 55
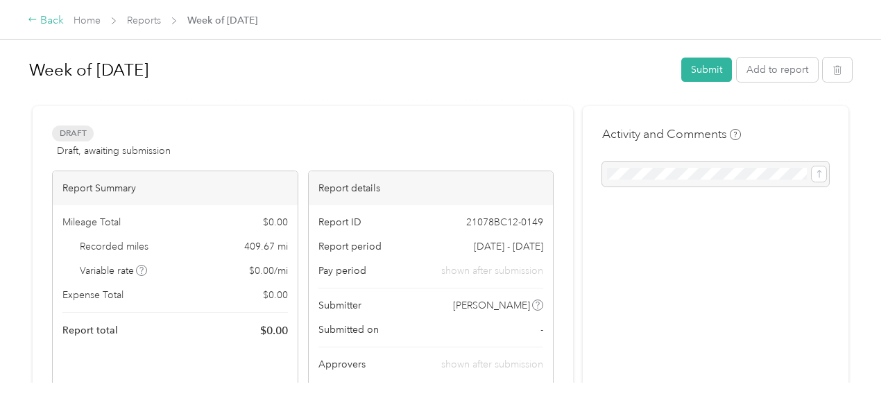
click at [62, 19] on div "Back" at bounding box center [46, 20] width 36 height 17
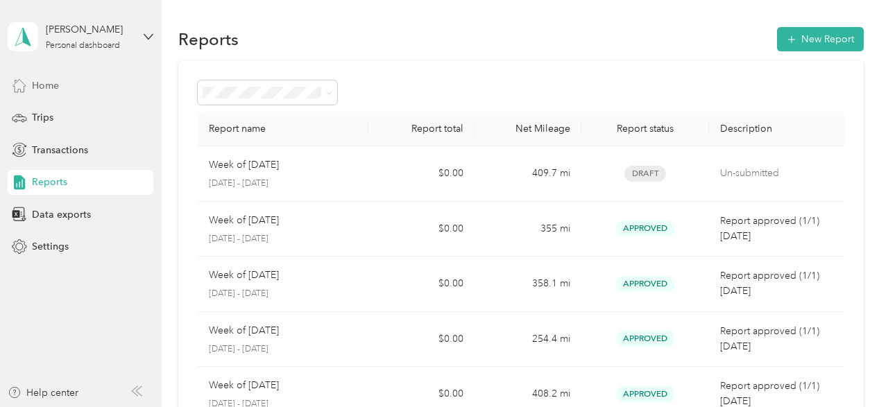
click at [55, 90] on span "Home" at bounding box center [45, 85] width 27 height 15
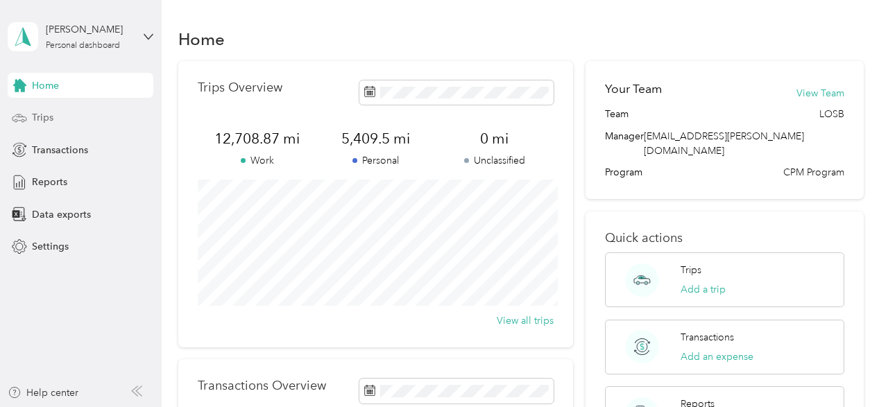
click at [56, 114] on div "Trips" at bounding box center [81, 117] width 146 height 25
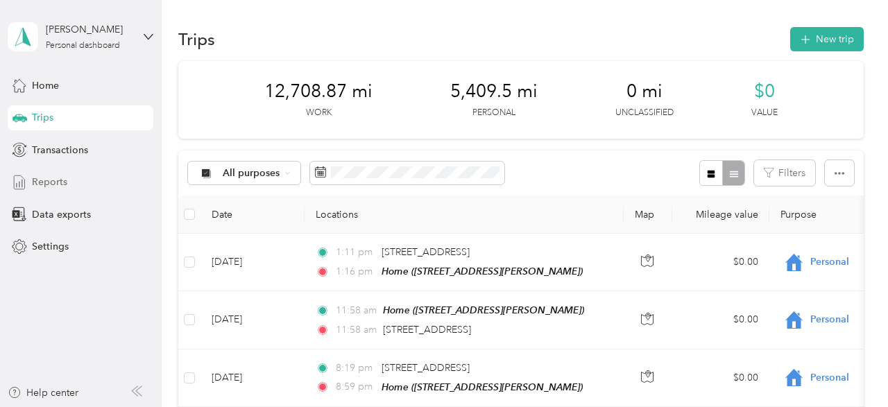
click at [65, 182] on span "Reports" at bounding box center [49, 182] width 35 height 15
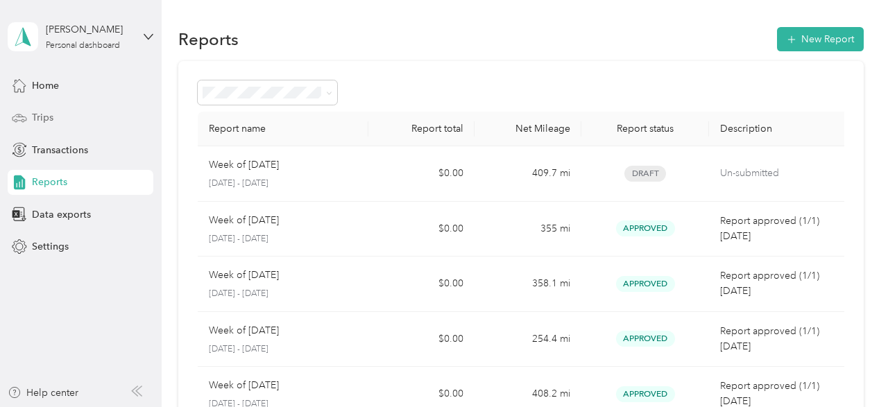
click at [49, 126] on div "Trips" at bounding box center [81, 117] width 146 height 25
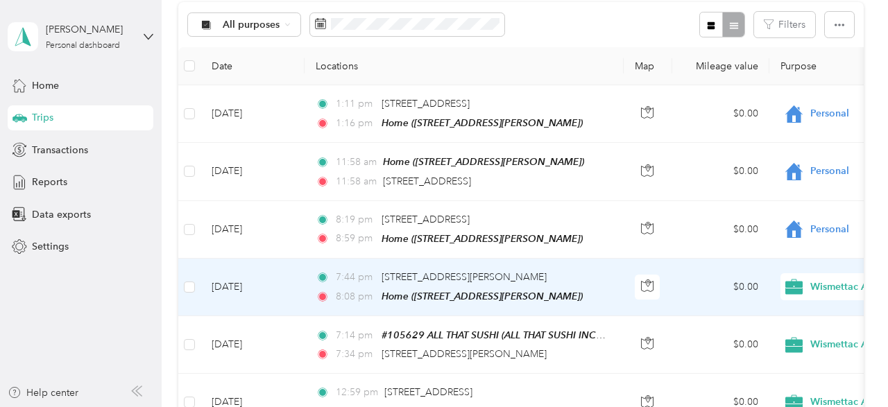
scroll to position [277, 0]
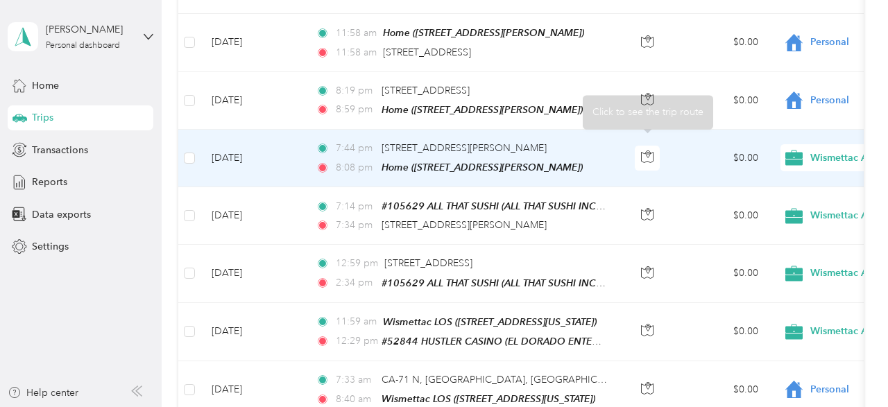
click at [688, 156] on td "$0.00" at bounding box center [720, 159] width 97 height 58
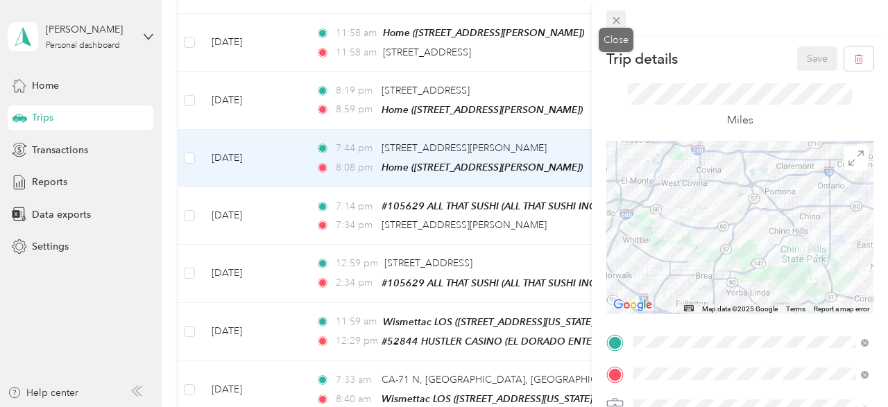
click at [612, 20] on icon at bounding box center [616, 21] width 12 height 12
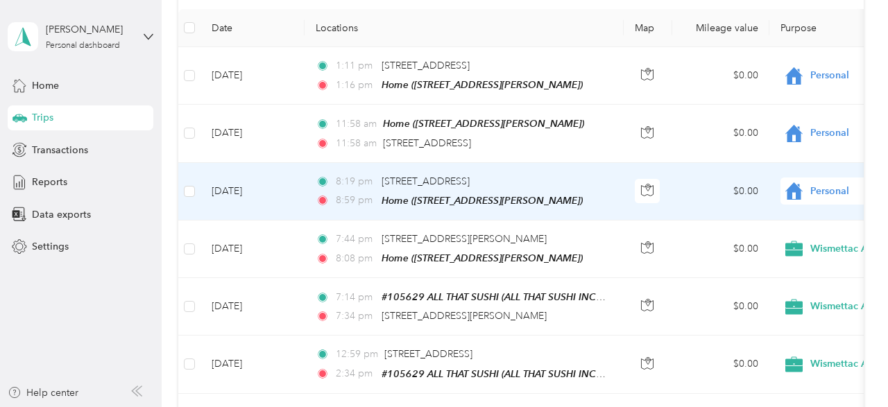
scroll to position [208, 0]
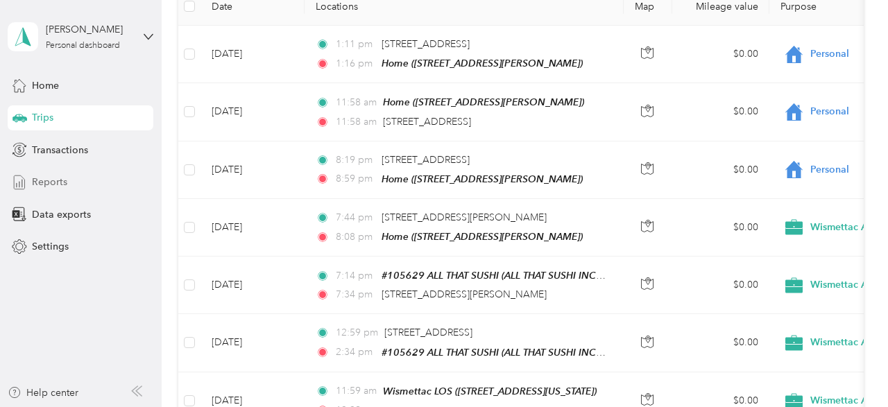
click at [52, 177] on span "Reports" at bounding box center [49, 182] width 35 height 15
